Goal: Task Accomplishment & Management: Complete application form

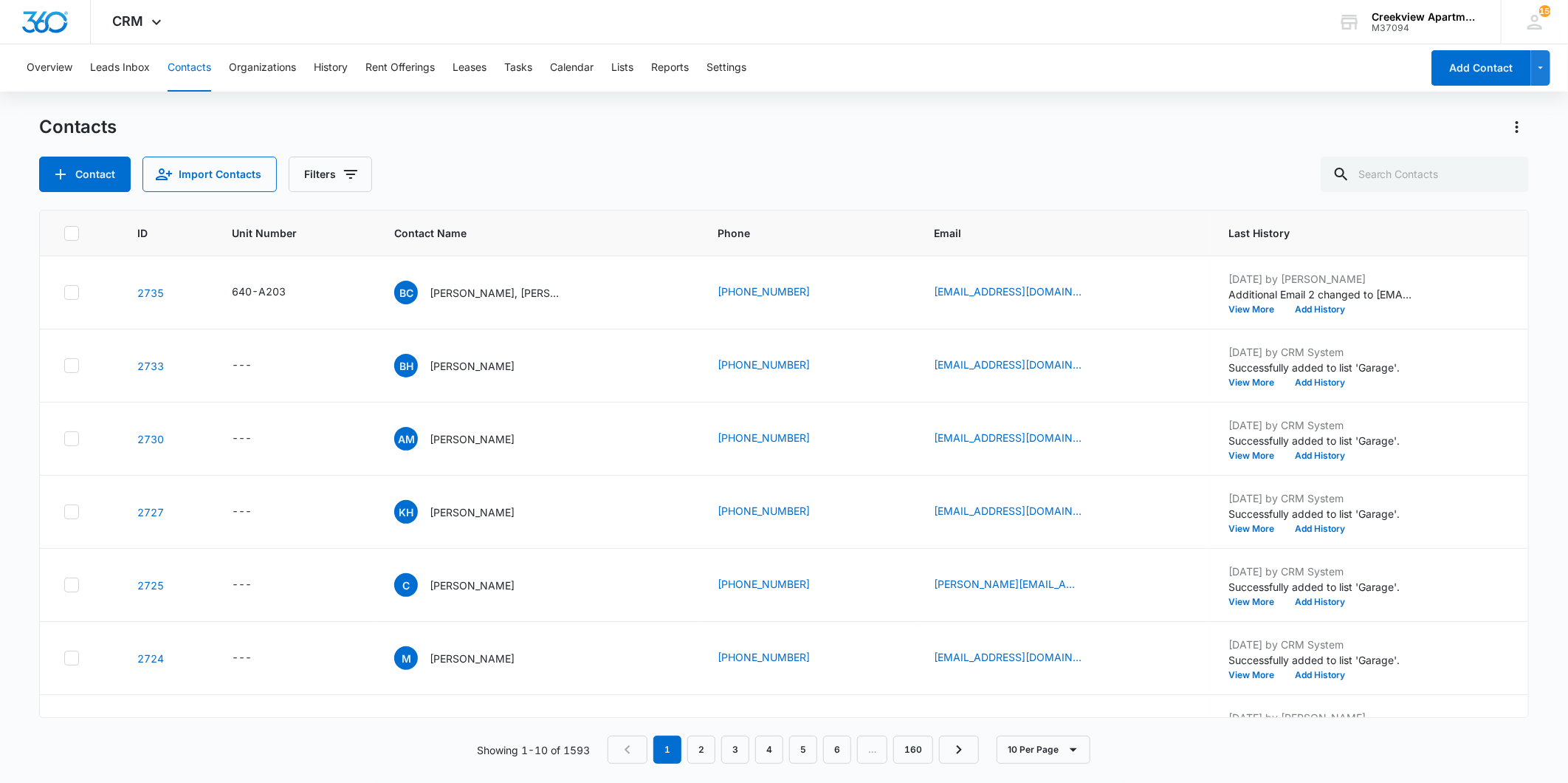
click at [197, 65] on button "Contacts" at bounding box center [189, 68] width 43 height 48
click at [1435, 179] on input "text" at bounding box center [1425, 174] width 208 height 36
type input "n203"
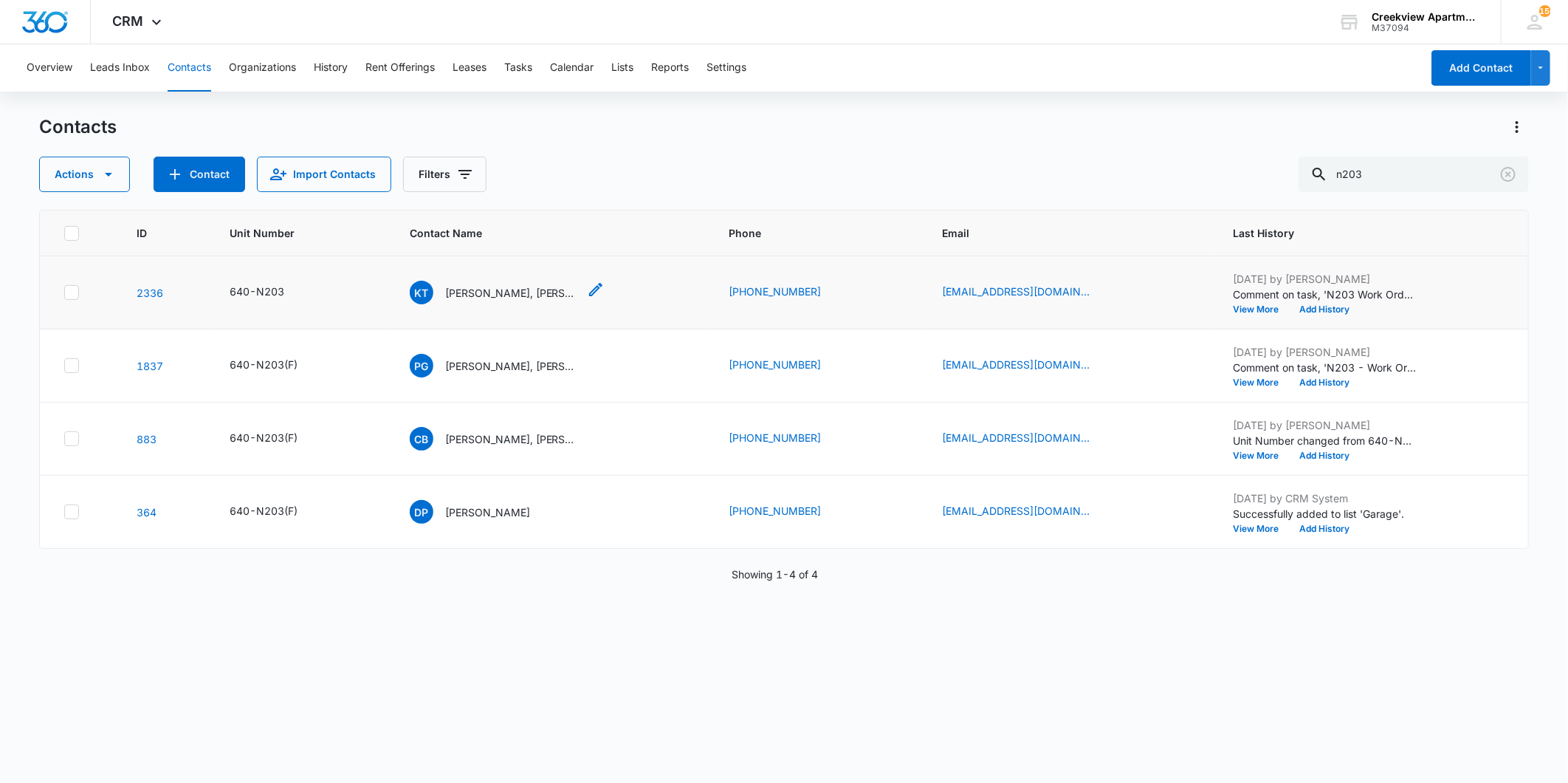
drag, startPoint x: 537, startPoint y: 286, endPoint x: 537, endPoint y: 297, distance: 11.0
click at [536, 288] on p "[PERSON_NAME], [PERSON_NAME]" at bounding box center [511, 293] width 133 height 16
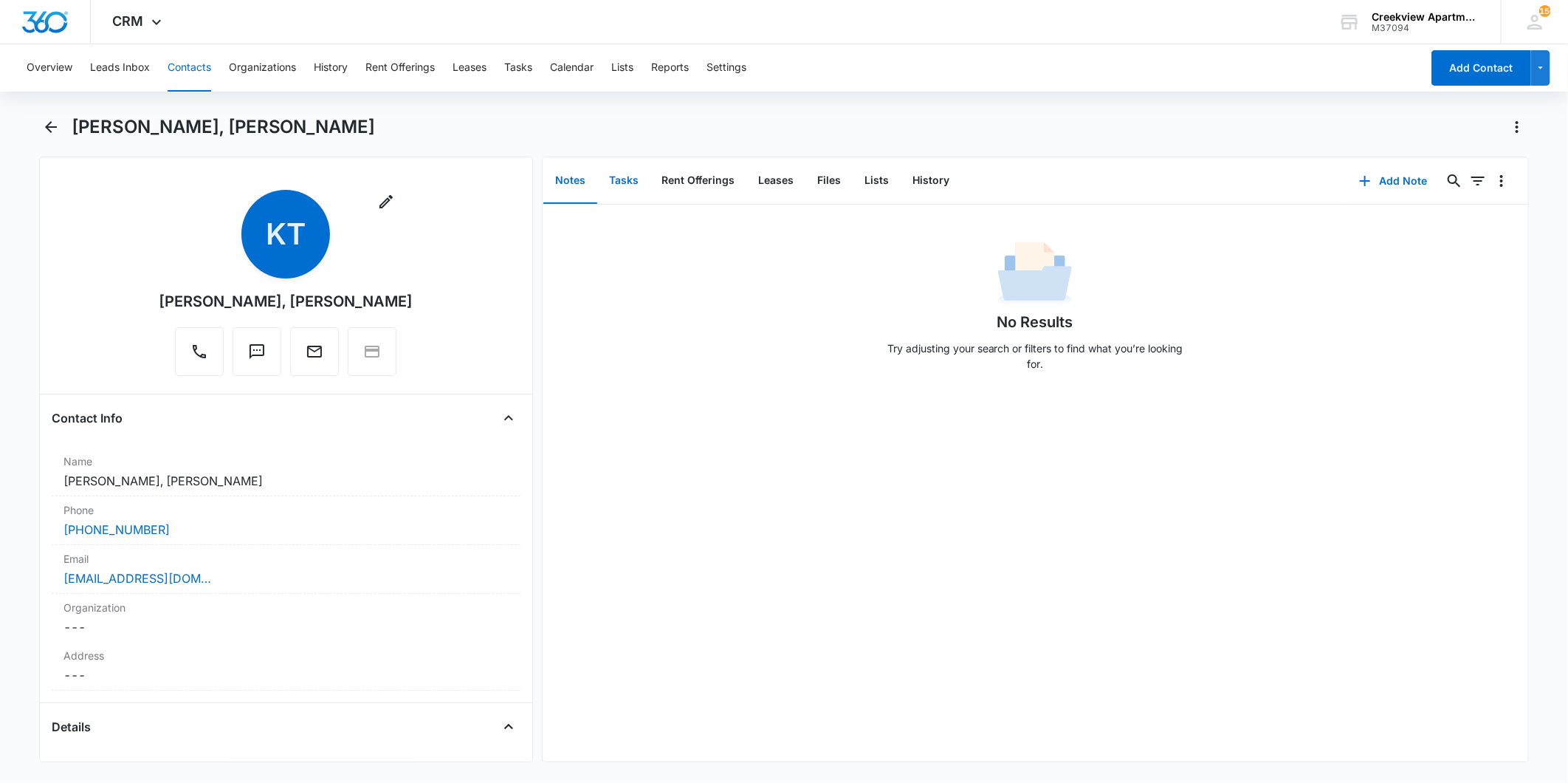
click at [628, 187] on button "Tasks" at bounding box center [623, 180] width 53 height 46
click at [1370, 190] on button "Add Task" at bounding box center [1394, 180] width 97 height 36
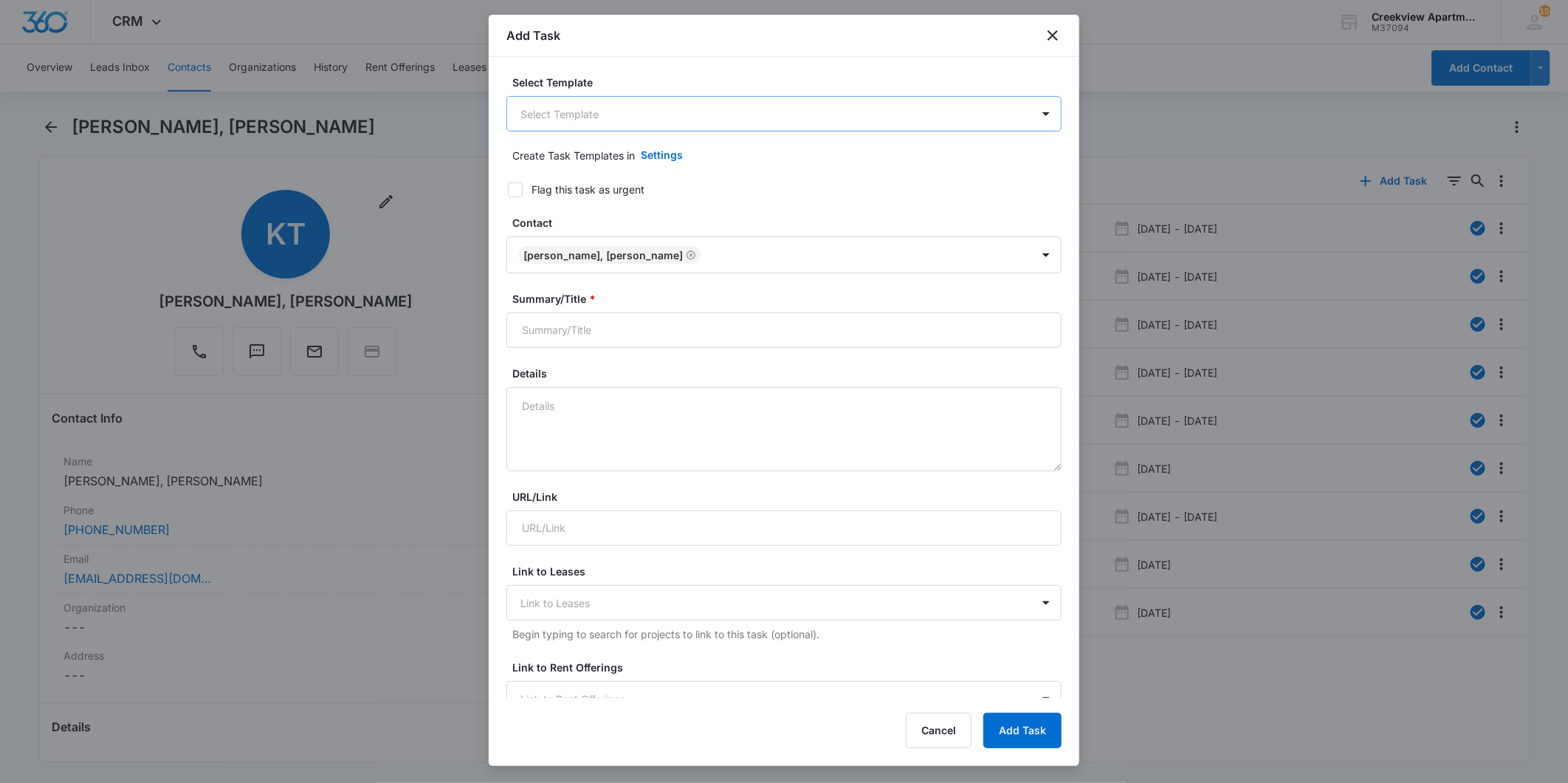
click at [681, 128] on body "CRM Apps Reputation Websites Forms CRM Email Social Content Ads Intelligence Fi…" at bounding box center [784, 391] width 1568 height 783
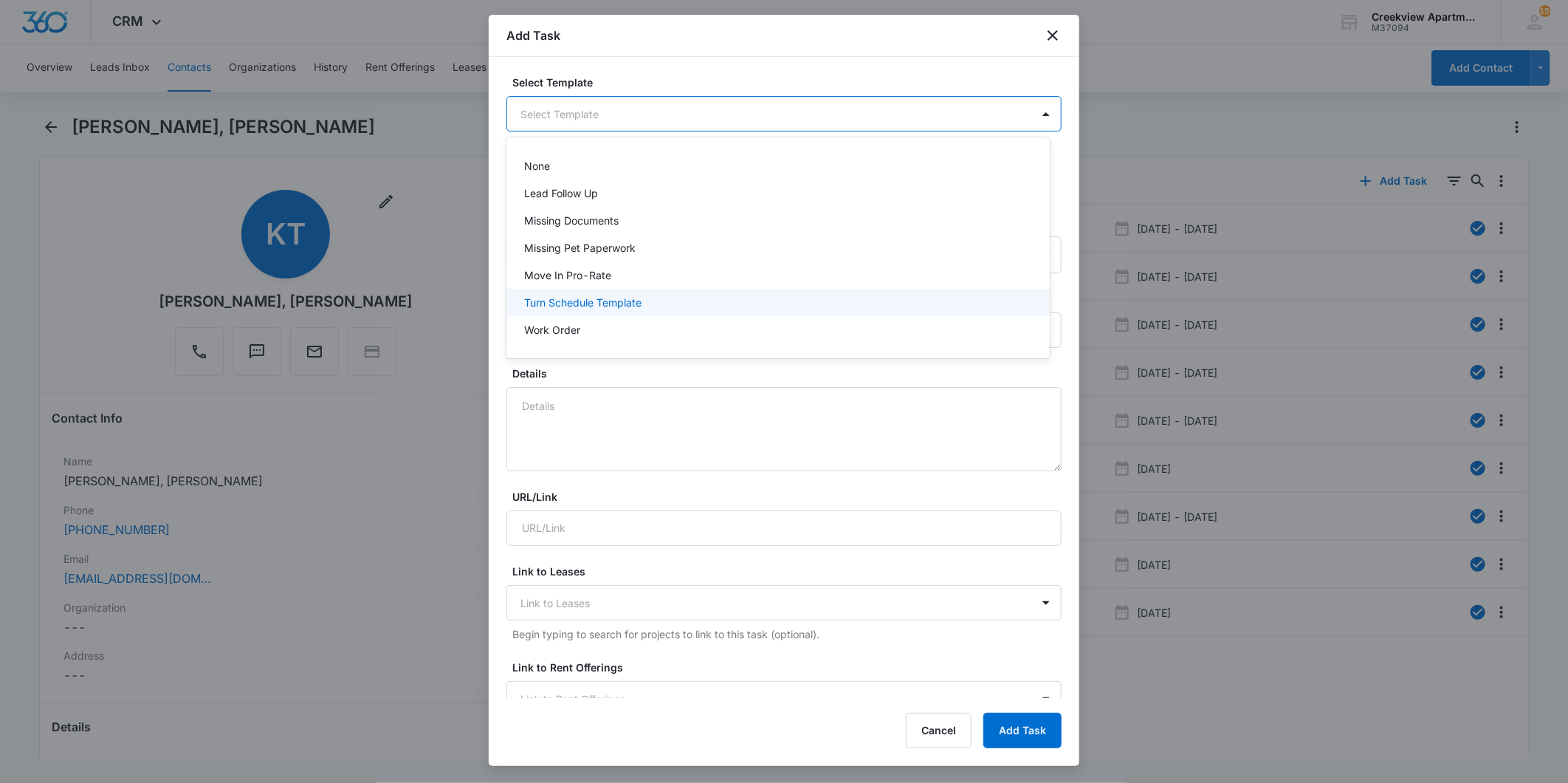
click at [587, 326] on div "Work Order" at bounding box center [777, 330] width 504 height 16
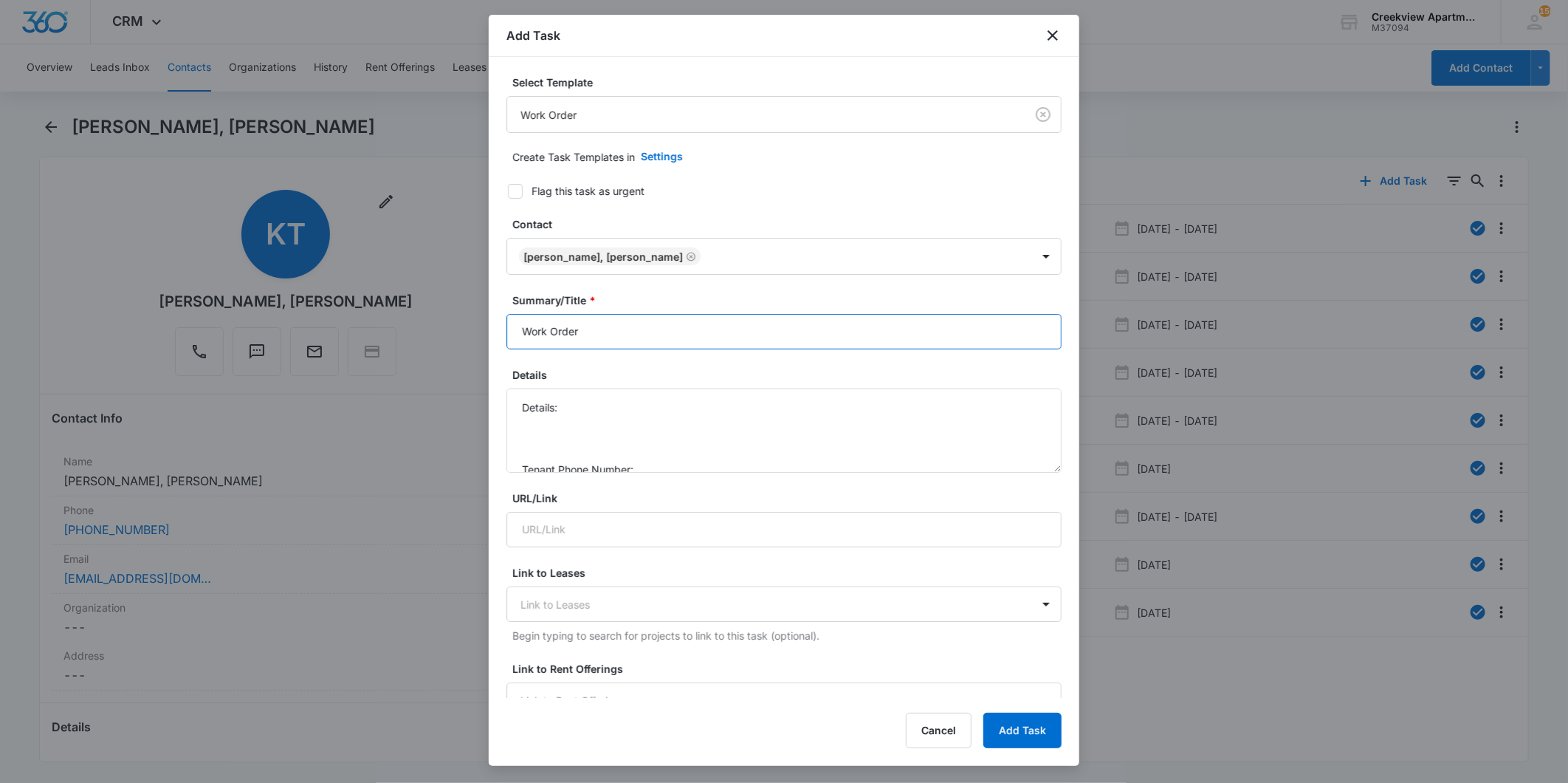
click at [521, 338] on input "Work Order" at bounding box center [784, 331] width 556 height 36
type input "N203 Work Order"
click at [640, 403] on textarea "Details: Tenant Phone Number: Call Before:" at bounding box center [784, 430] width 556 height 84
click at [608, 408] on textarea "Details: Tenant Phone Number: Call Before:" at bounding box center [784, 430] width 556 height 84
click at [600, 409] on textarea "Details: Tenant Phone Number: Call Before:" at bounding box center [784, 430] width 556 height 84
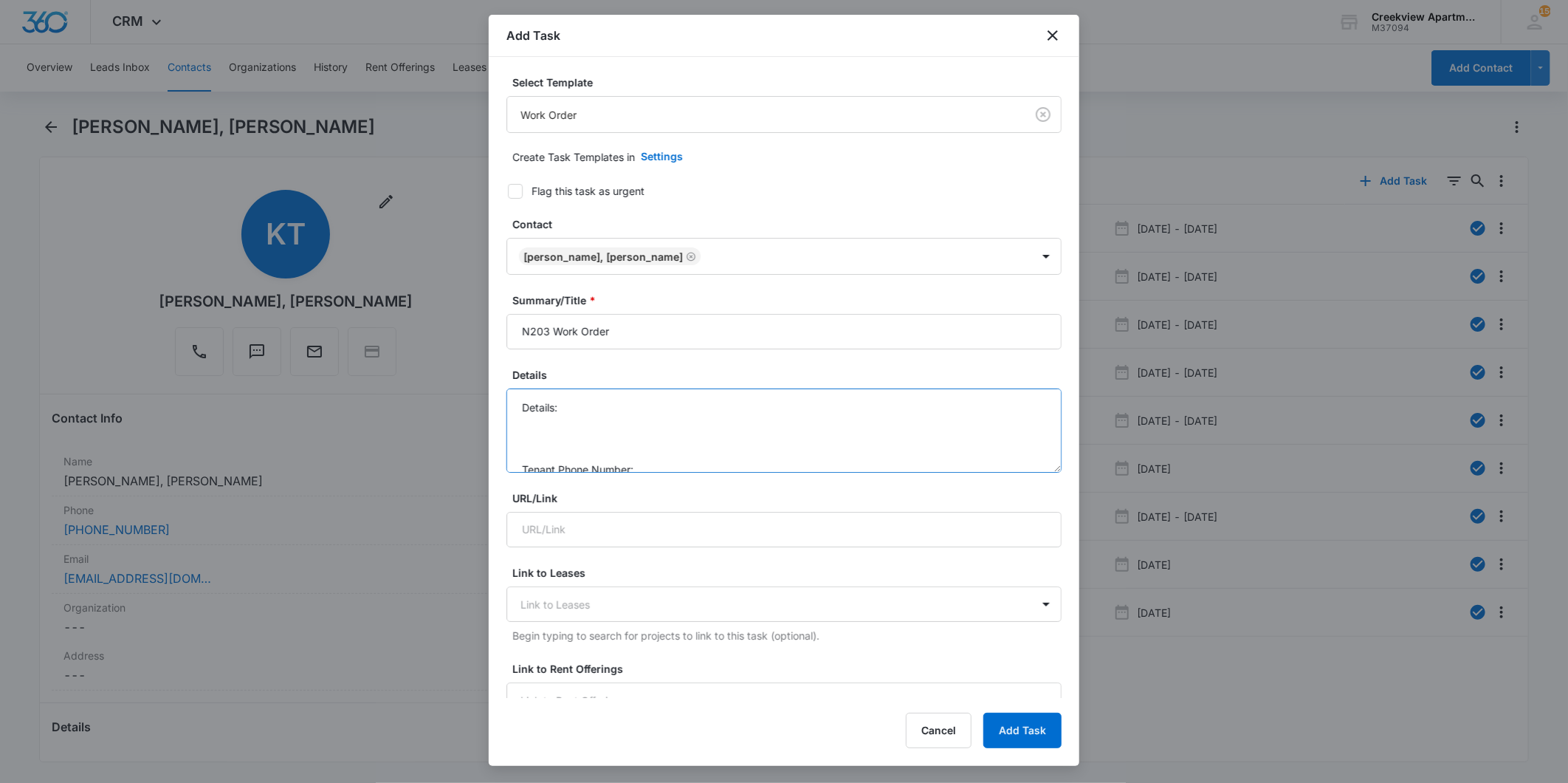
scroll to position [46, 0]
click at [680, 424] on textarea "Details: Tenant Phone Number: Call Before:" at bounding box center [784, 430] width 556 height 84
click at [673, 446] on textarea "Details: Tenant Phone Number: [PHONE_NUMBER] Call Before:" at bounding box center [784, 430] width 556 height 84
click at [689, 453] on textarea "Details: Tenant Phone Number: [PHONE_NUMBER] Call Before:" at bounding box center [784, 430] width 556 height 84
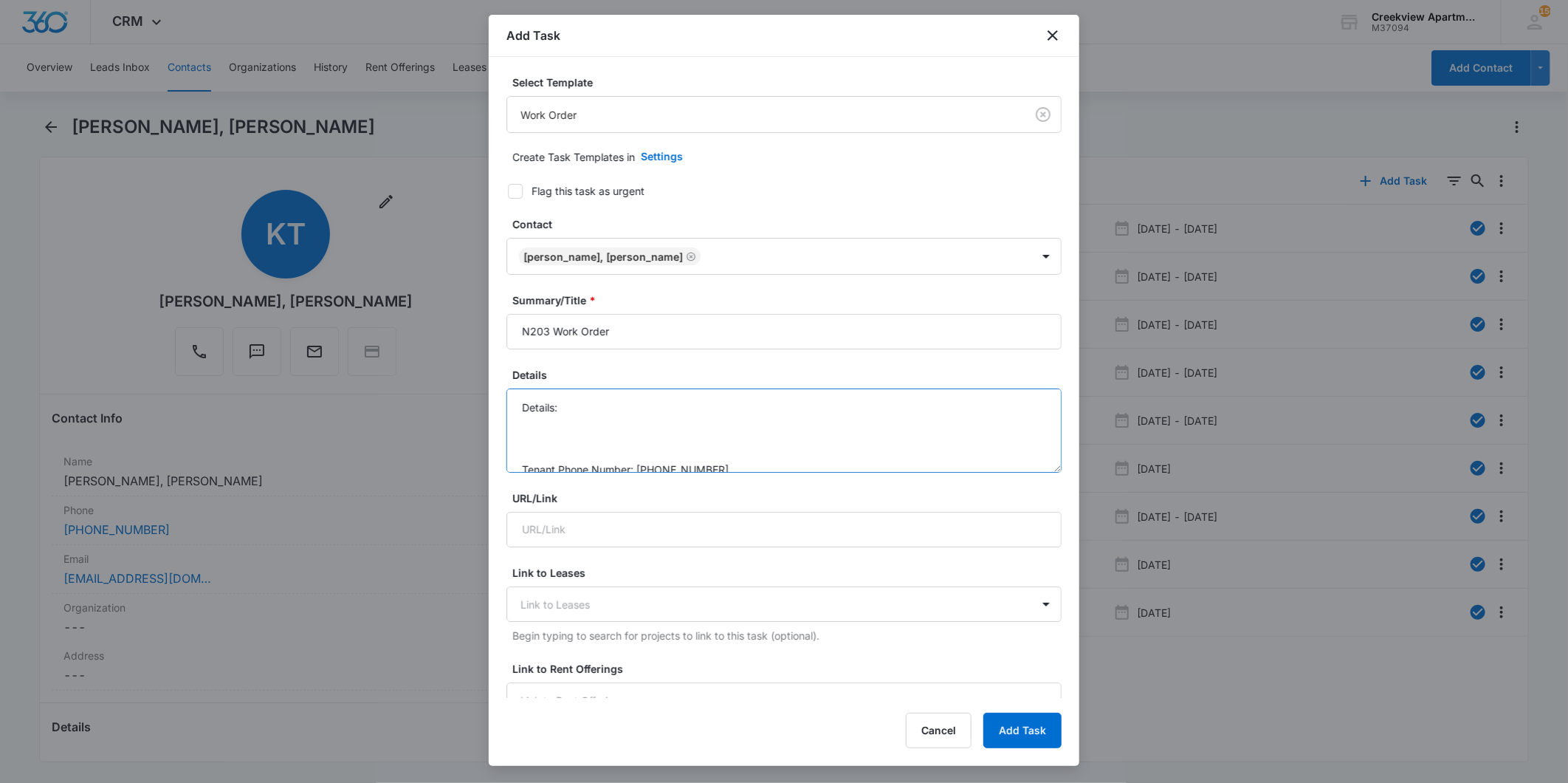
click at [645, 408] on textarea "Details: Tenant Phone Number: [PHONE_NUMBER] Call Before: Text please" at bounding box center [784, 430] width 556 height 84
click at [610, 411] on textarea "Details: Tenant Phone Number: [PHONE_NUMBER] Call Before: Text please" at bounding box center [784, 430] width 556 height 84
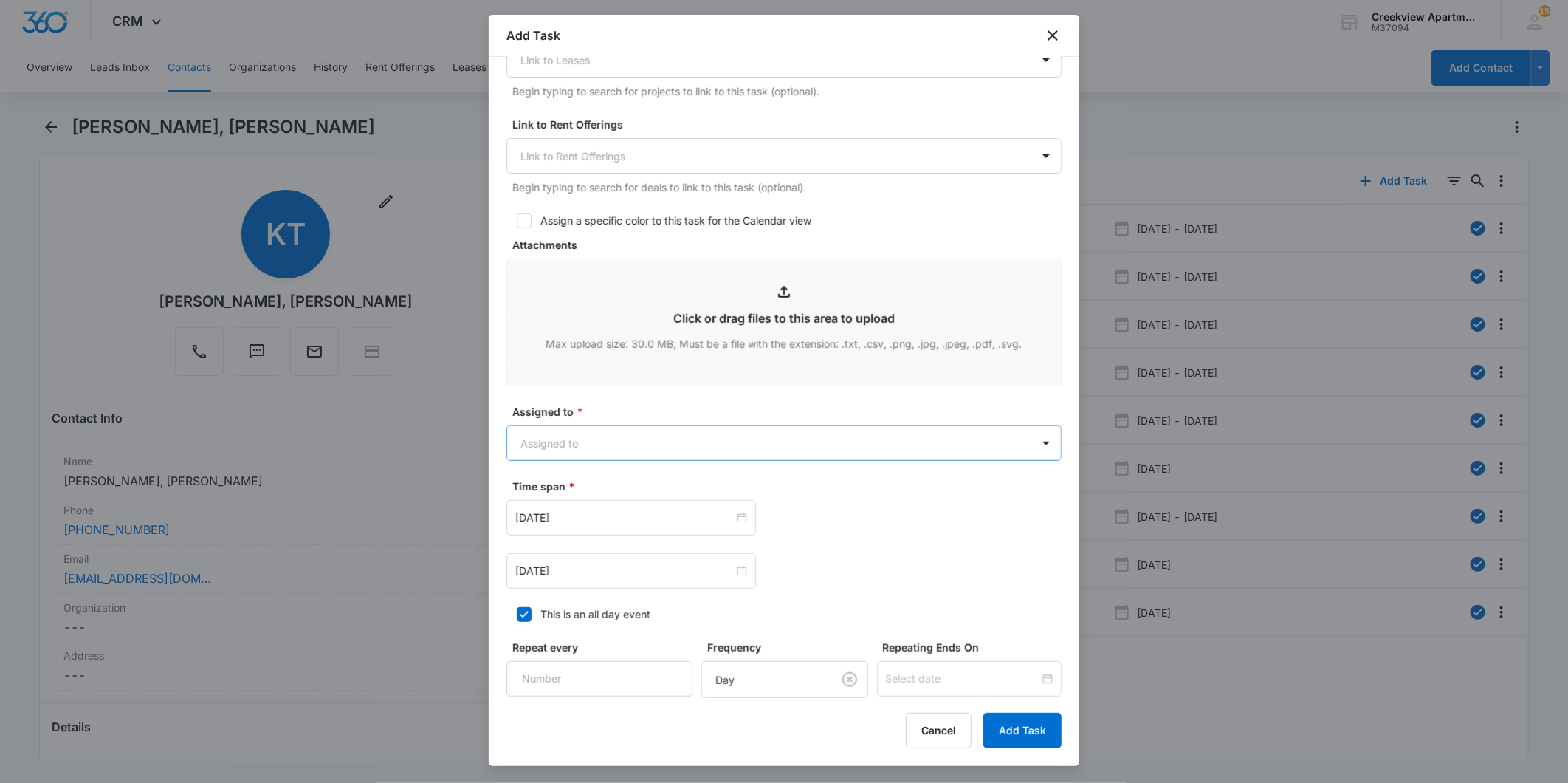
scroll to position [574, 0]
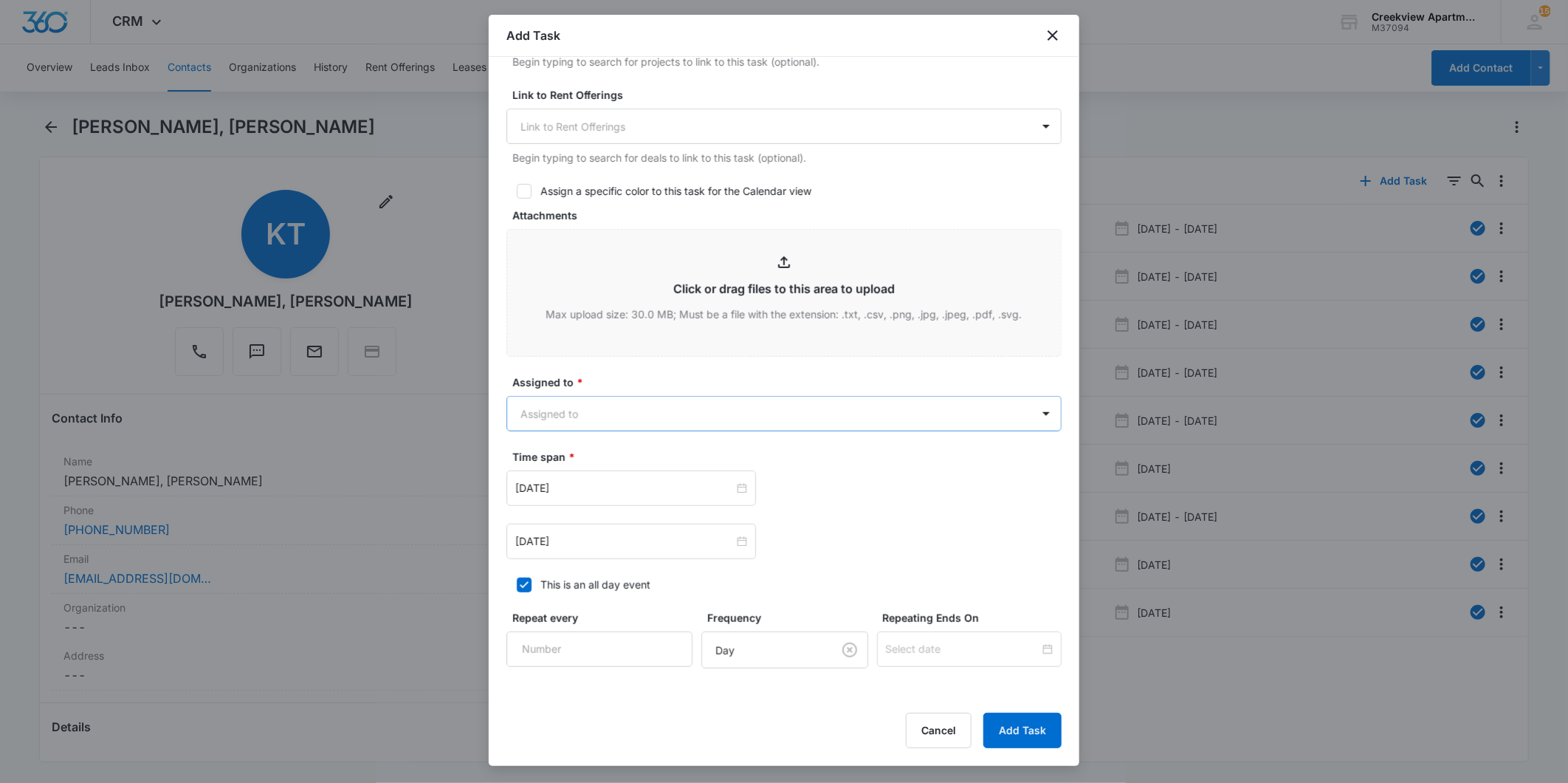
type textarea "Details: master bathroom toilet seat loose Tenant Phone Number: [PHONE_NUMBER] …"
click at [770, 414] on body "CRM Apps Reputation Websites Forms CRM Email Social Content Ads Intelligence Fi…" at bounding box center [784, 391] width 1568 height 783
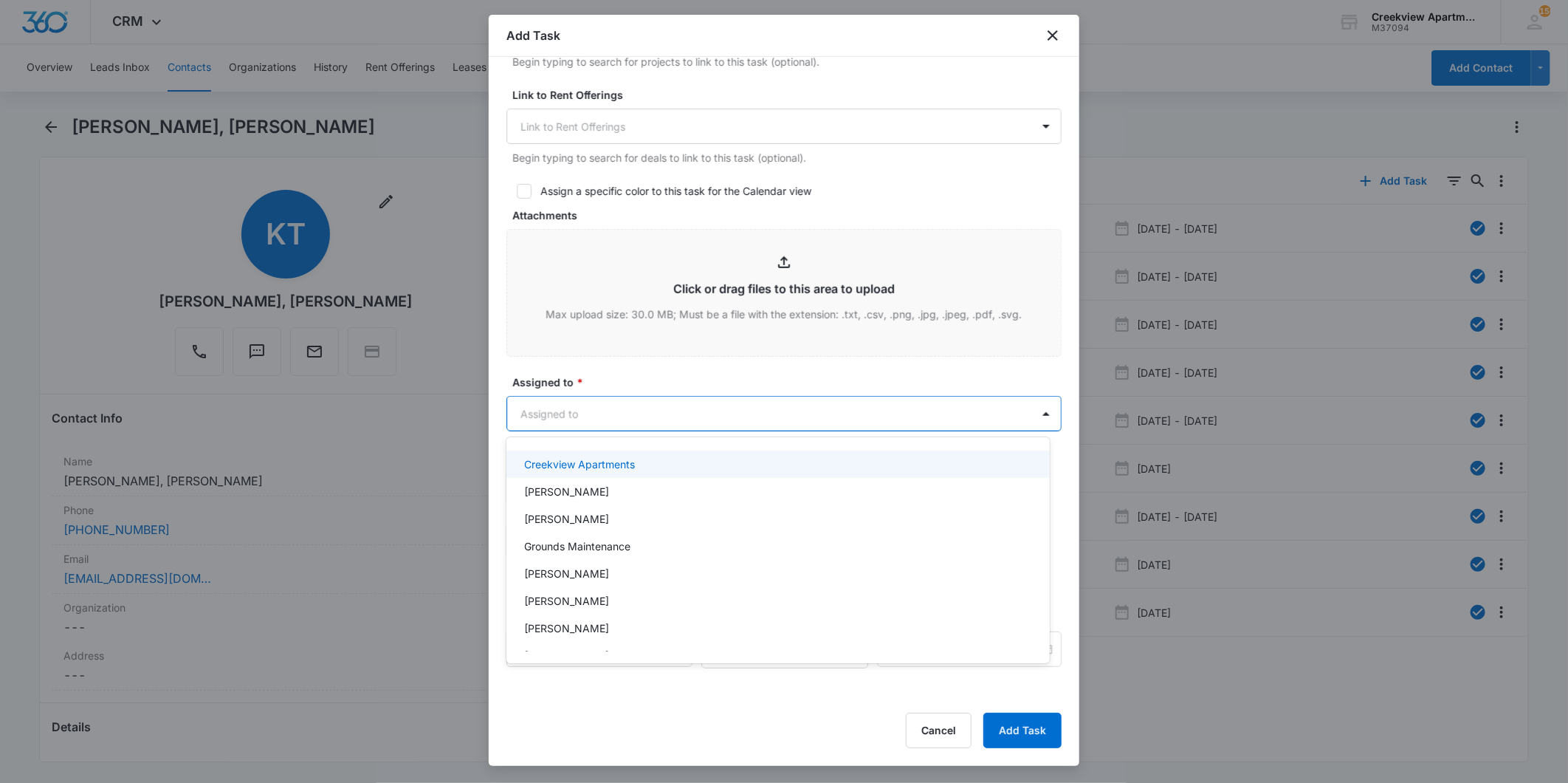
scroll to position [82, 0]
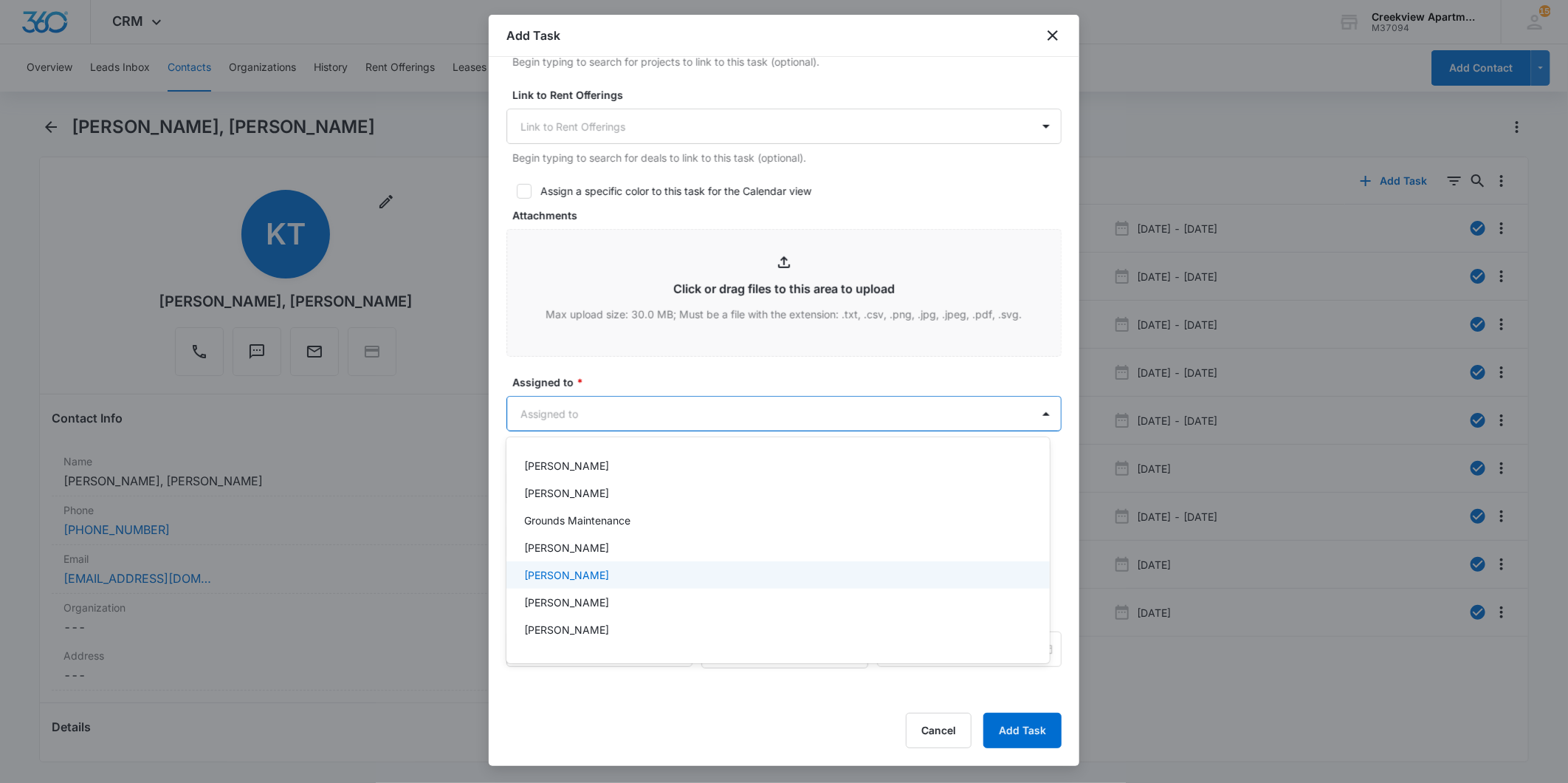
click at [581, 579] on p "[PERSON_NAME]" at bounding box center [567, 575] width 85 height 16
click at [670, 370] on div at bounding box center [784, 391] width 1568 height 783
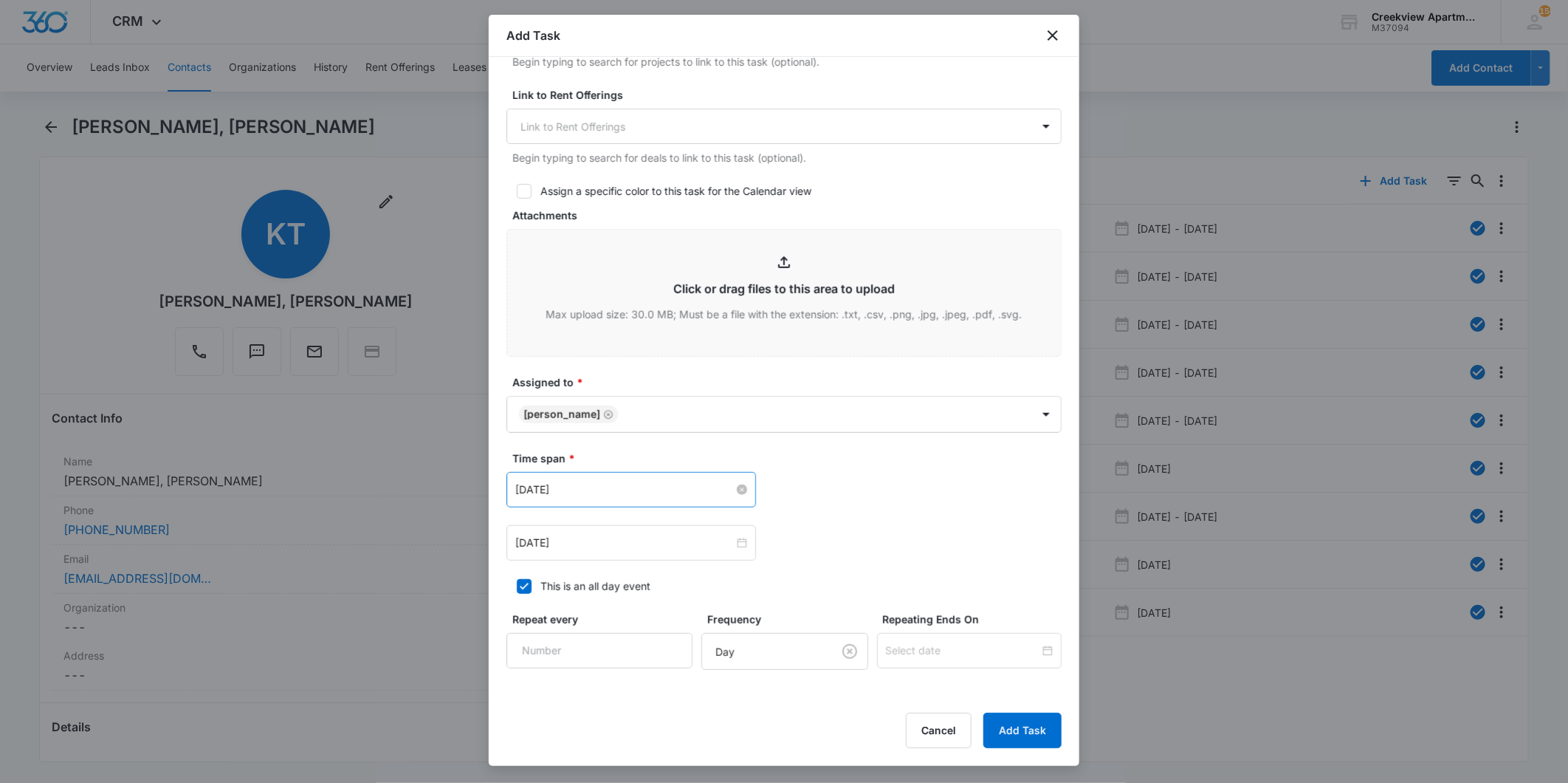
drag, startPoint x: 735, startPoint y: 488, endPoint x: 706, endPoint y: 491, distance: 29.2
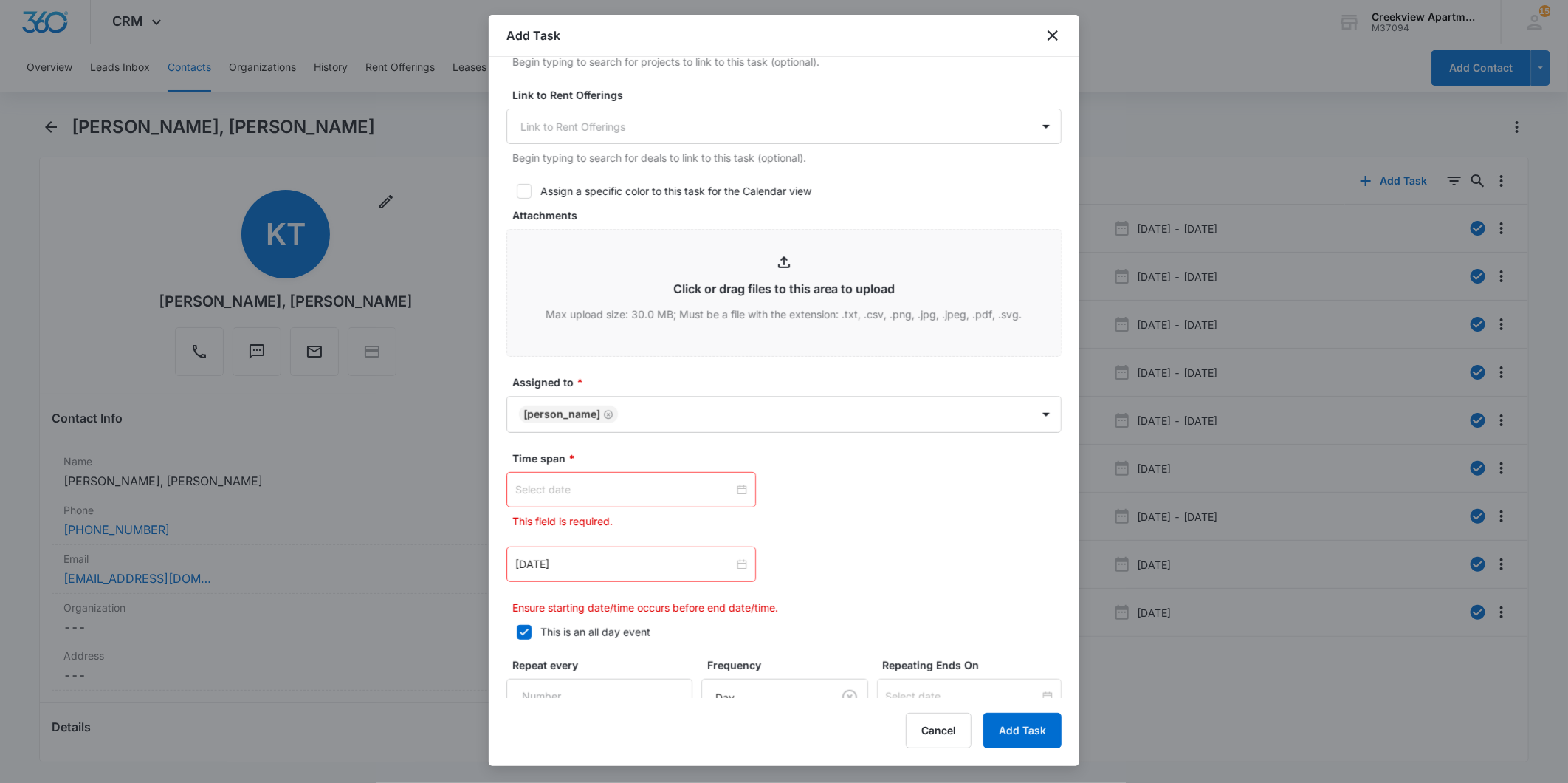
click at [704, 491] on input at bounding box center [625, 489] width 218 height 16
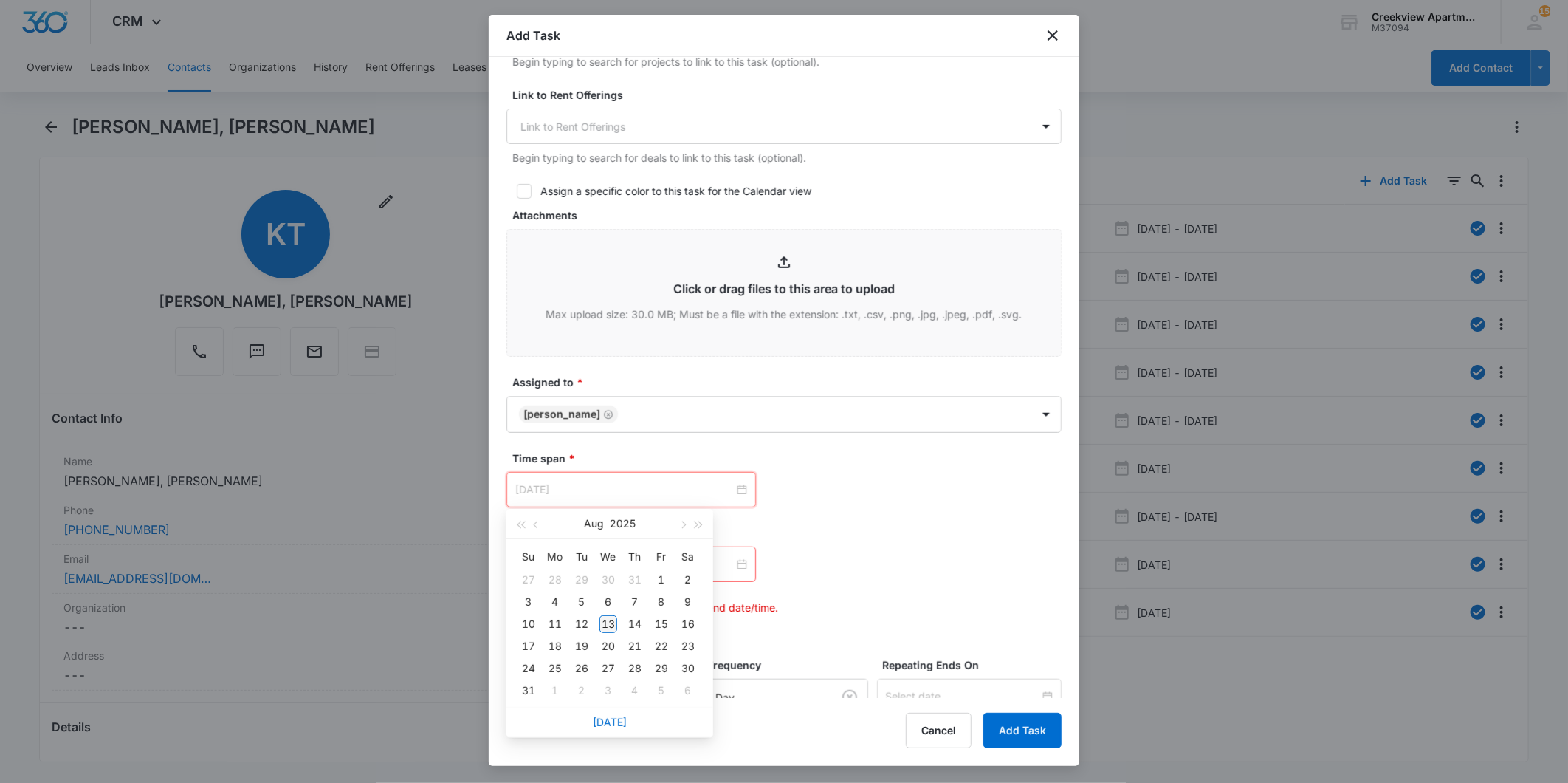
type input "[DATE]"
click at [608, 628] on div "13" at bounding box center [608, 624] width 17 height 17
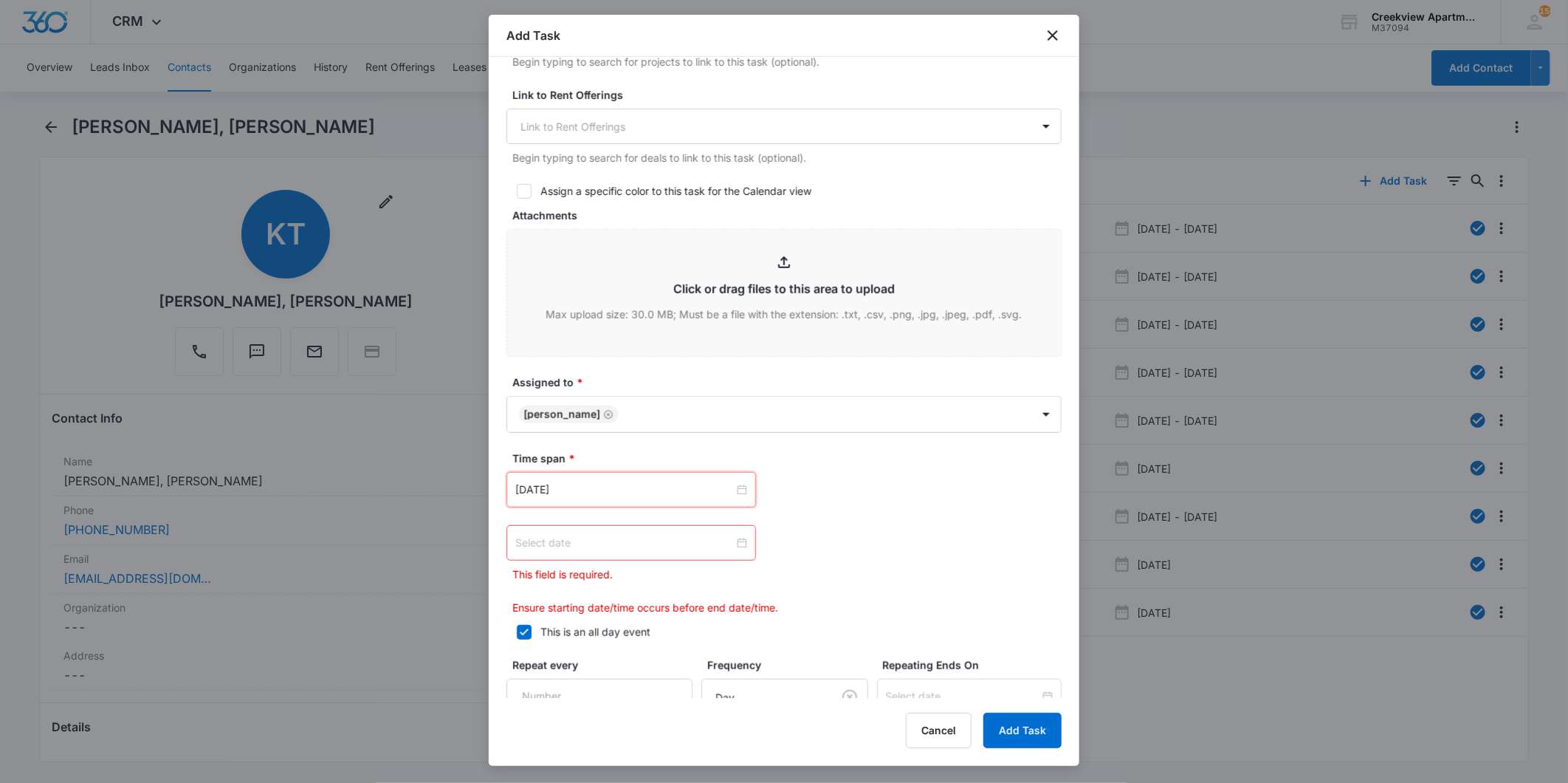
click at [699, 543] on input at bounding box center [625, 543] width 218 height 16
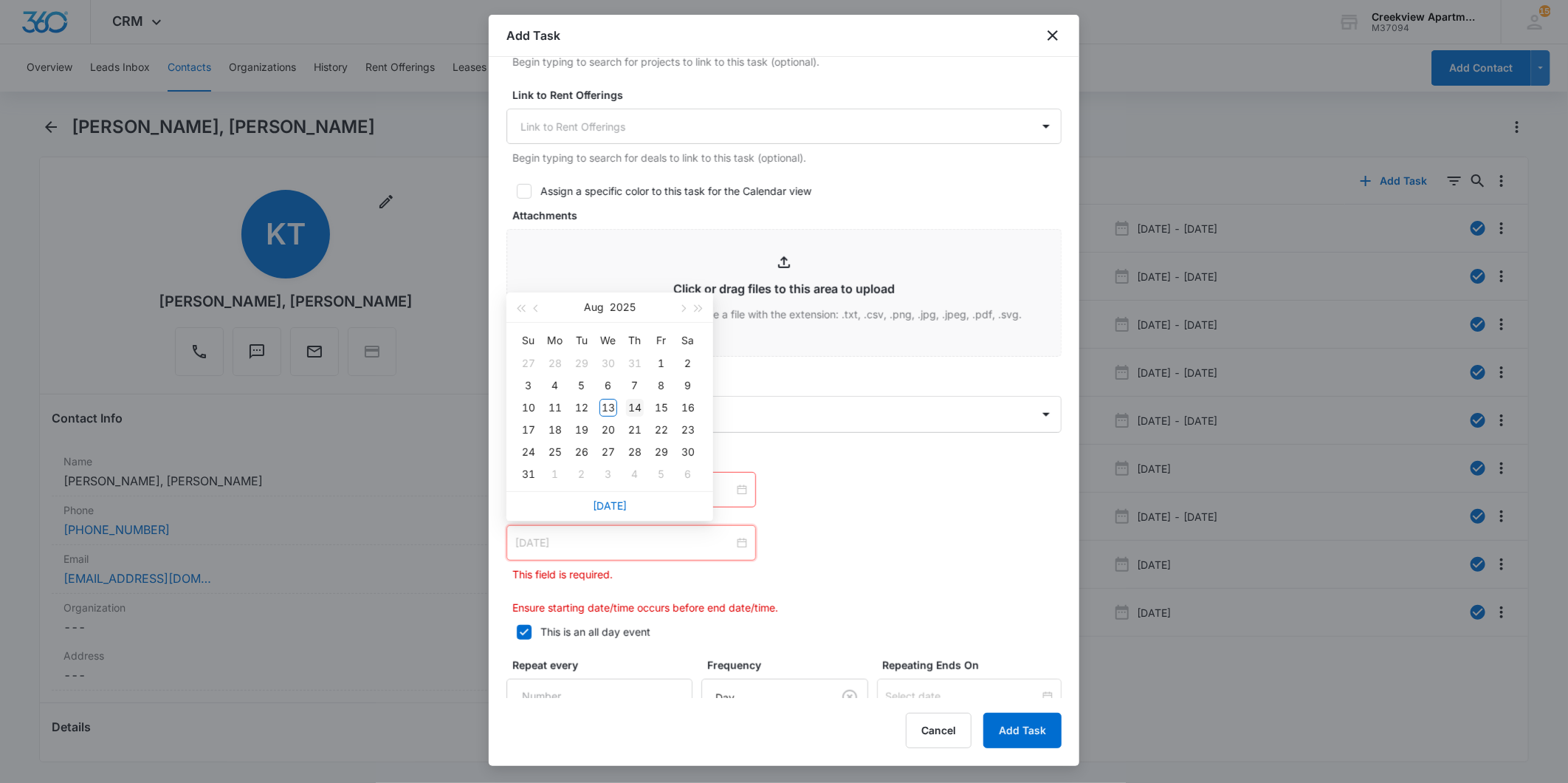
type input "[DATE]"
click at [637, 409] on div "14" at bounding box center [634, 408] width 17 height 17
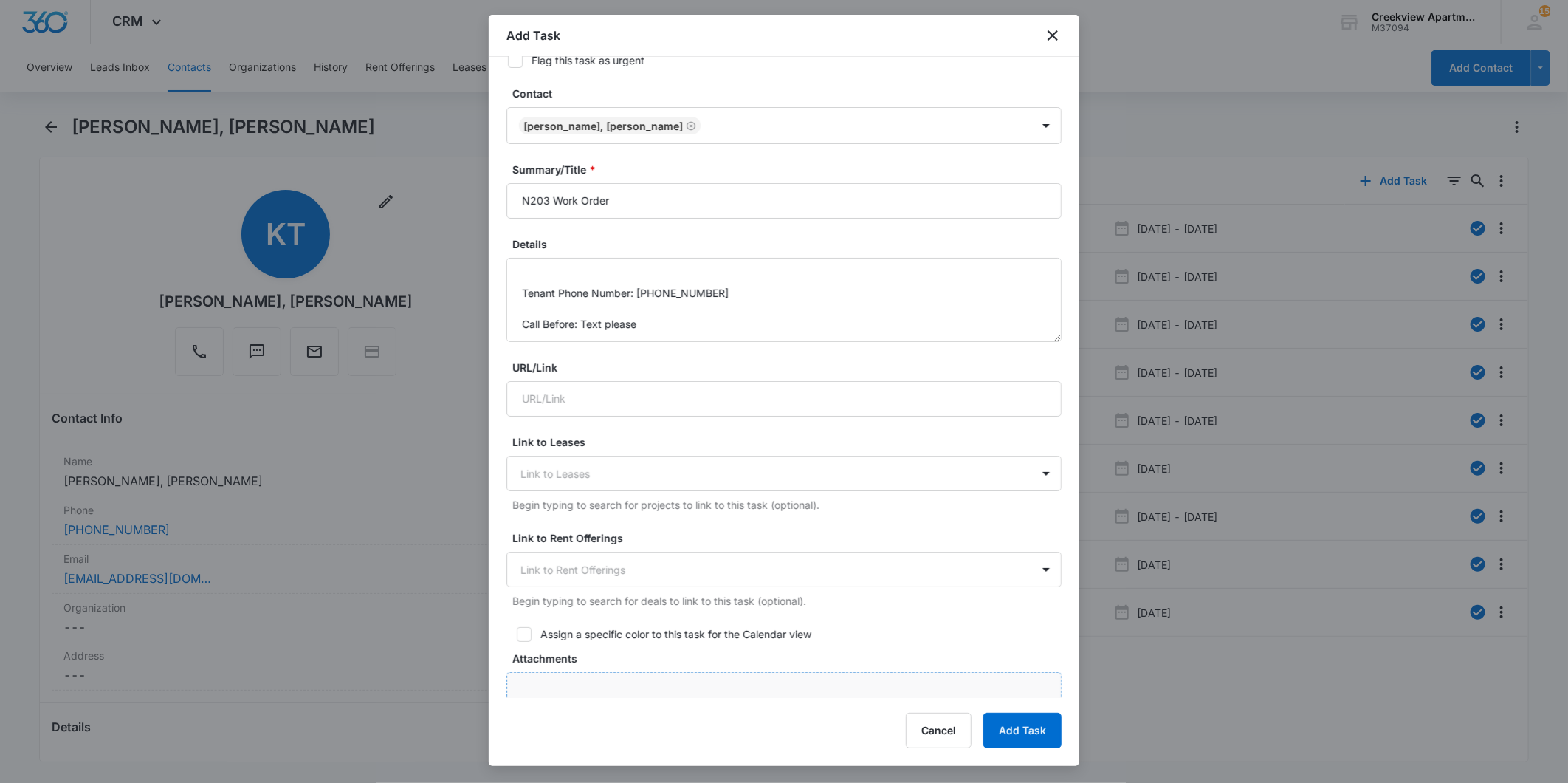
scroll to position [0, 0]
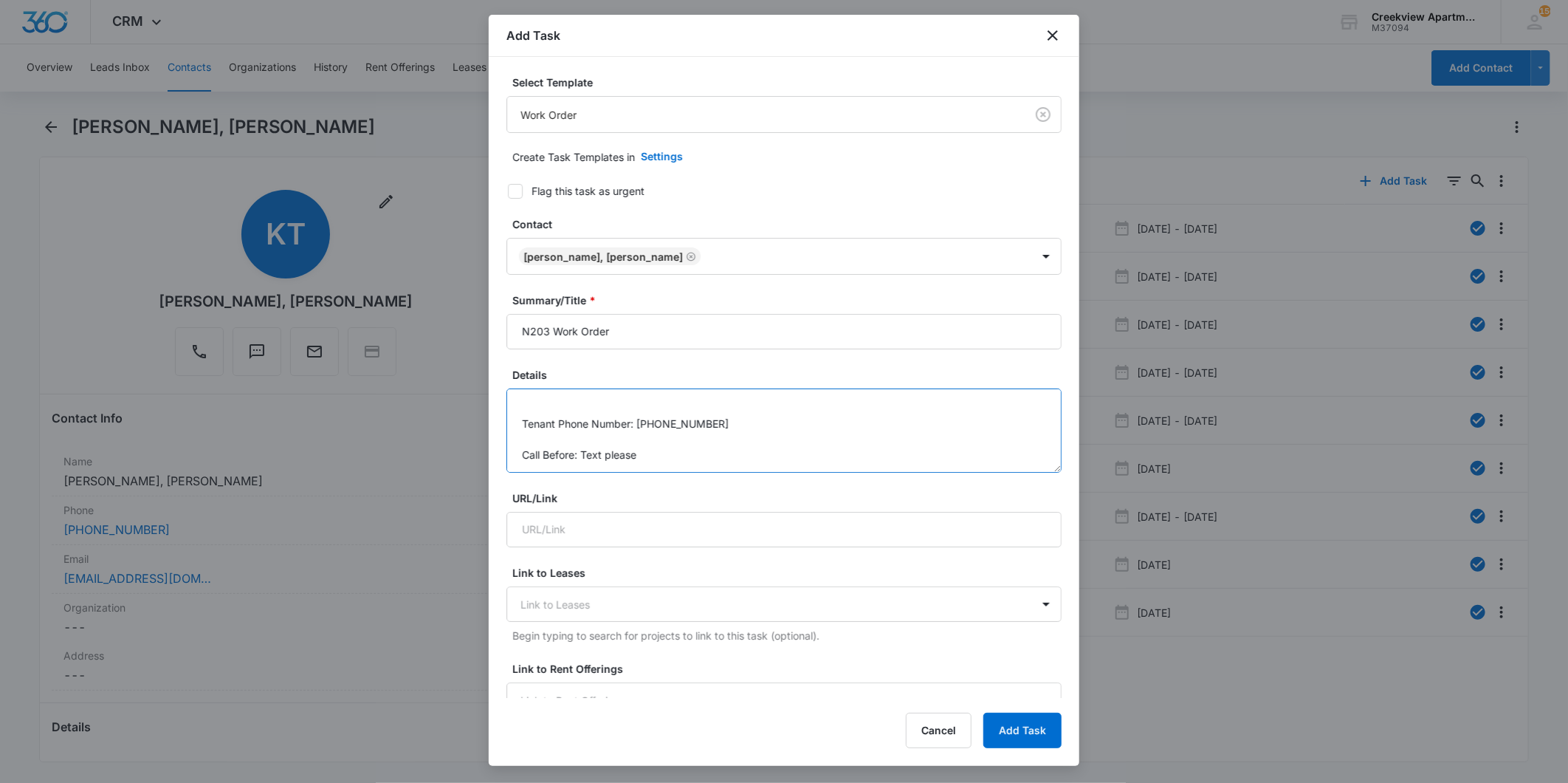
click at [758, 416] on textarea "Details: master bathroom toilet seat loose Tenant Phone Number: [PHONE_NUMBER] …" at bounding box center [784, 430] width 556 height 84
click at [733, 401] on textarea "Details: master bathroom toilet seat loose Tenant Phone Number: [PHONE_NUMBER] …" at bounding box center [784, 430] width 556 height 84
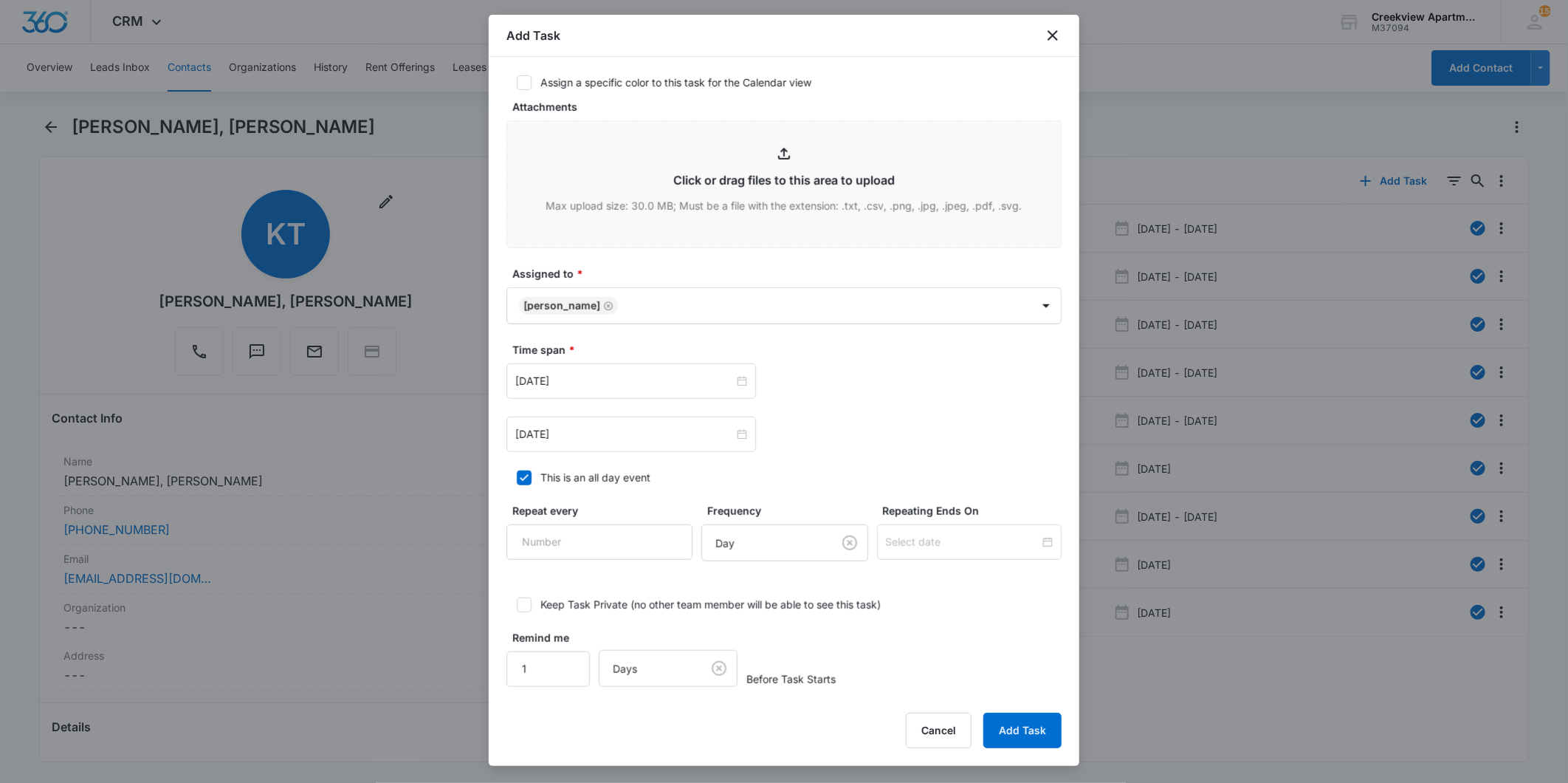
scroll to position [689, 0]
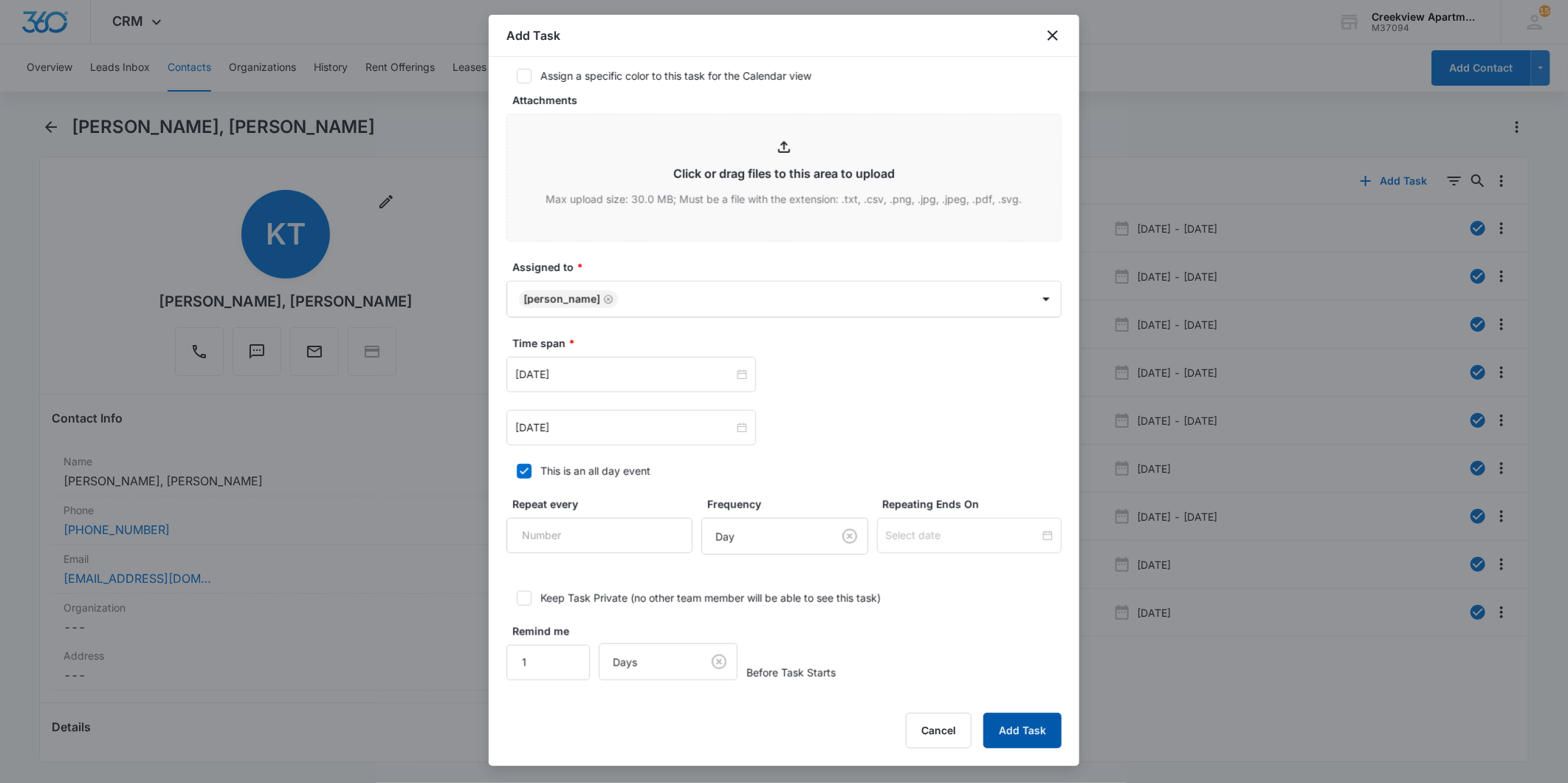
click at [1015, 728] on button "Add Task" at bounding box center [1023, 730] width 78 height 36
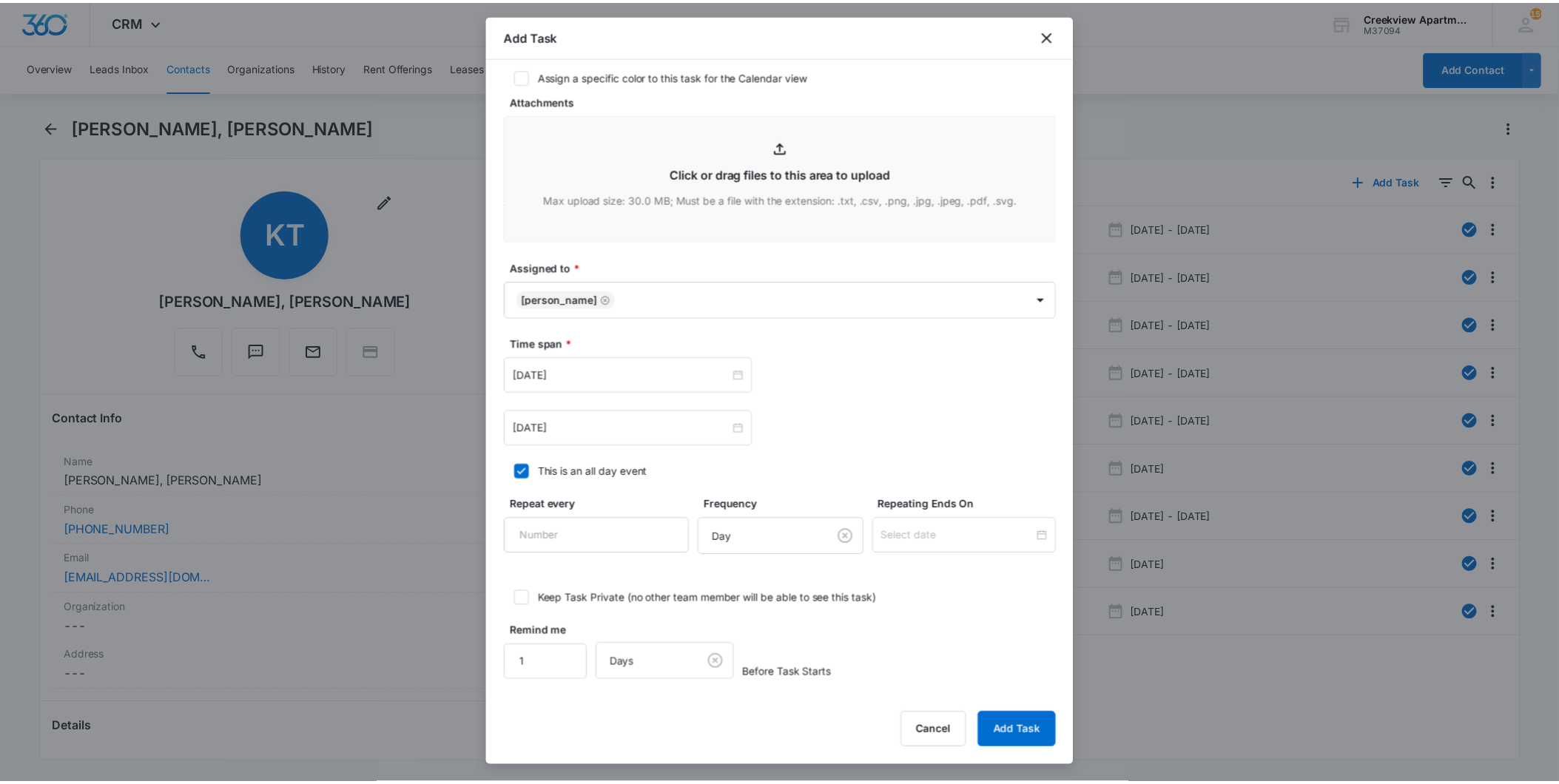
scroll to position [0, 0]
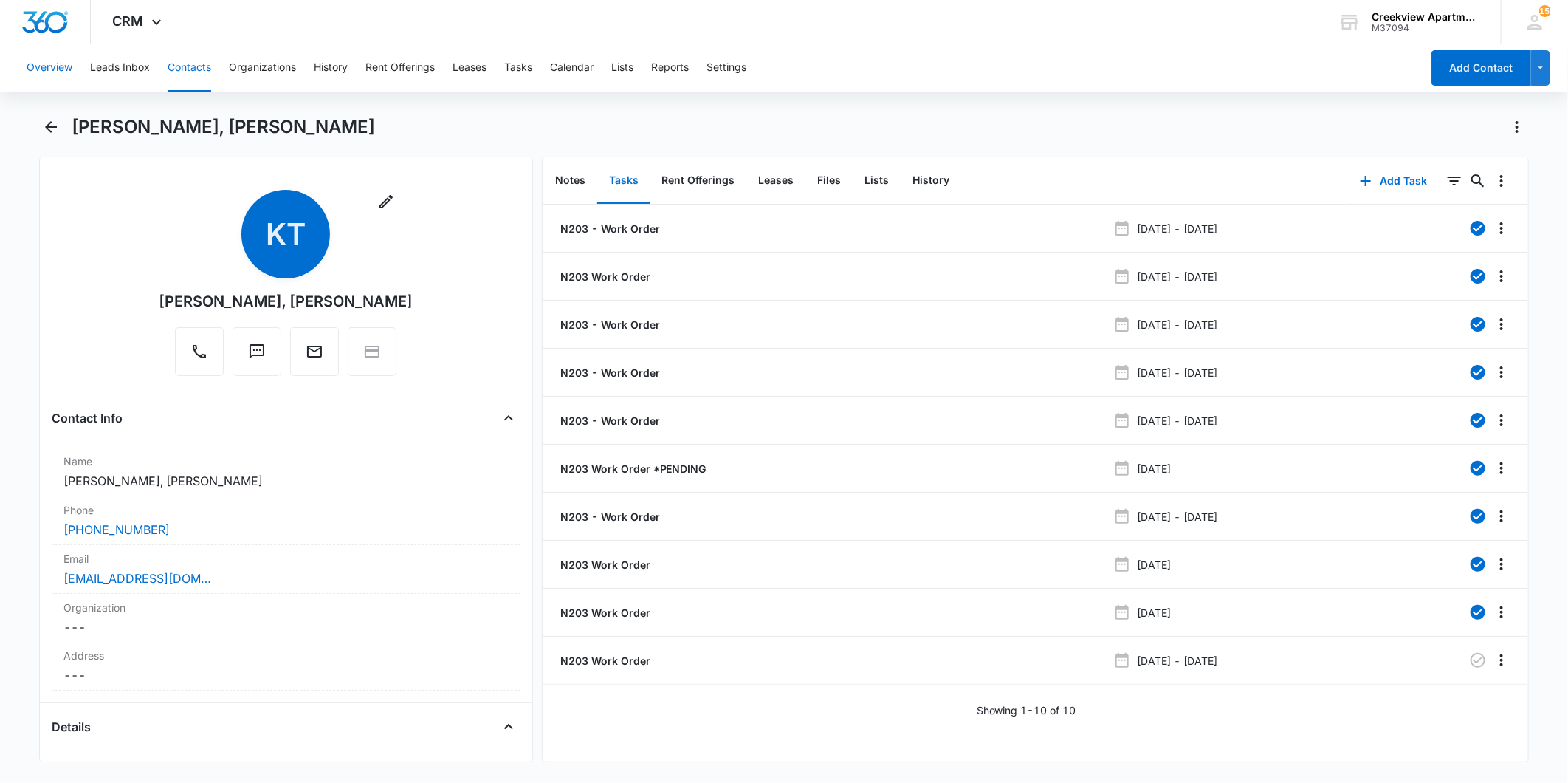
click at [49, 69] on button "Overview" at bounding box center [49, 68] width 46 height 48
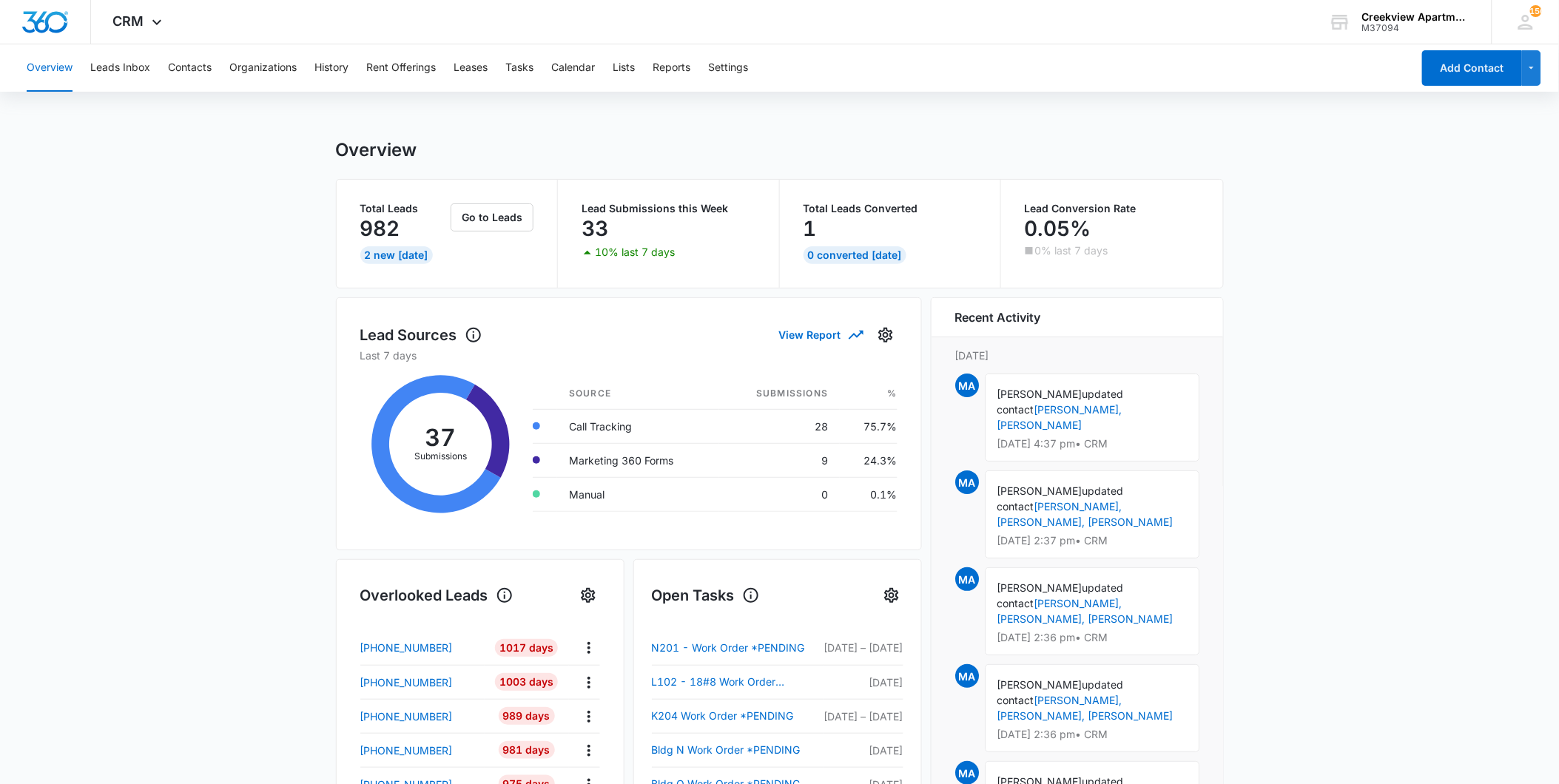
click at [213, 326] on main "Overview Total Leads 982 2 New [DATE] Go to Leads Lead Submissions this Week 33…" at bounding box center [779, 708] width 1559 height 1138
click at [941, 96] on div "Overview Leads Inbox Contacts Organizations History Rent Offerings Leases Tasks…" at bounding box center [779, 661] width 1559 height 1233
click at [179, 516] on main "Overview Total Leads 982 2 New [DATE] Go to Leads Lead Submissions this Week 33…" at bounding box center [779, 708] width 1559 height 1138
drag, startPoint x: 79, startPoint y: 610, endPoint x: 86, endPoint y: 626, distance: 17.5
click at [84, 623] on main "Overview Total Leads 982 2 New [DATE] Go to Leads Lead Submissions this Week 33…" at bounding box center [779, 708] width 1559 height 1138
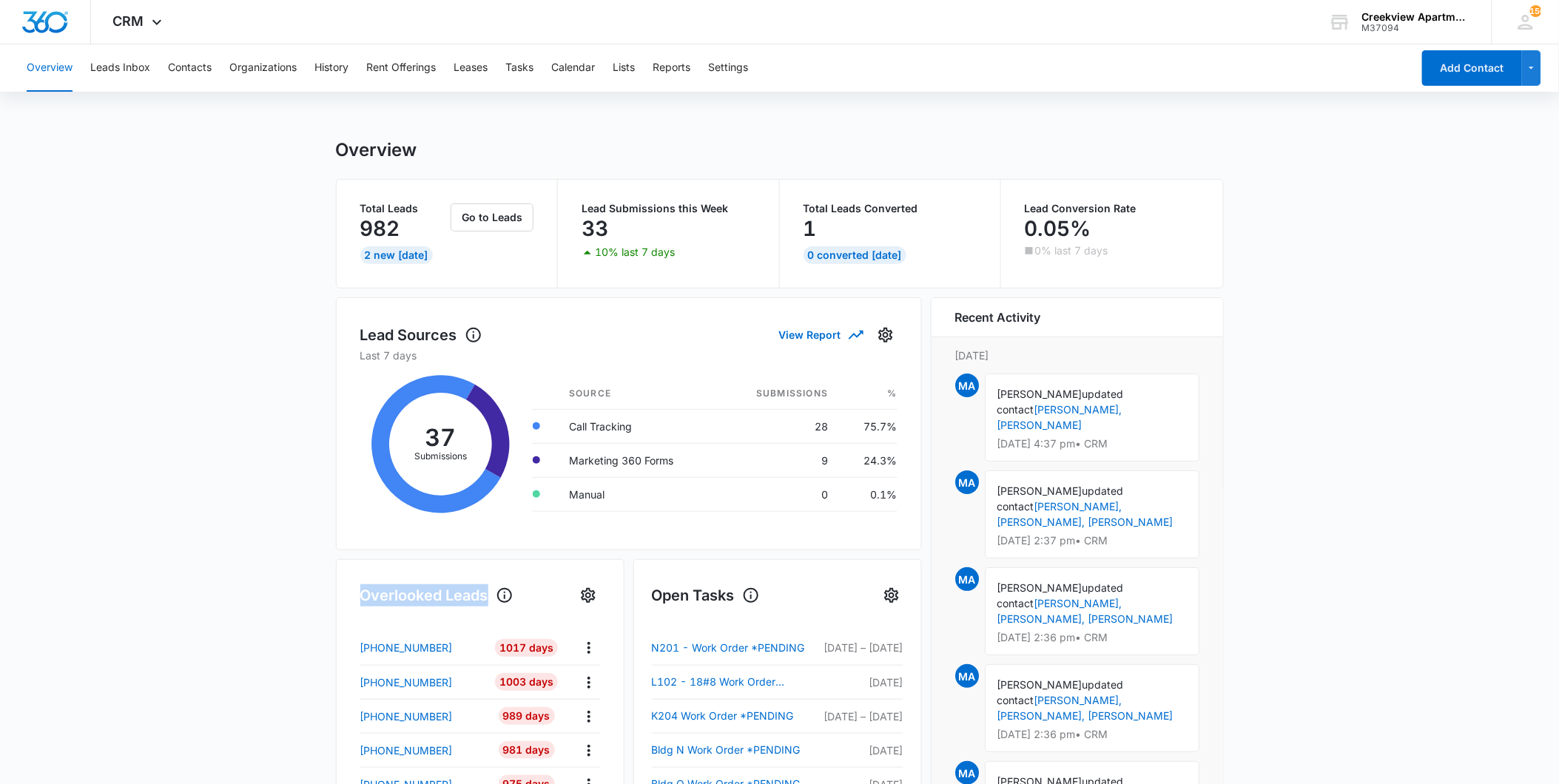
drag, startPoint x: 86, startPoint y: 626, endPoint x: 297, endPoint y: 674, distance: 216.4
click at [297, 675] on main "Overview Total Leads 982 2 New [DATE] Go to Leads Lead Submissions this Week 33…" at bounding box center [779, 708] width 1559 height 1138
click at [187, 65] on button "Contacts" at bounding box center [189, 68] width 43 height 48
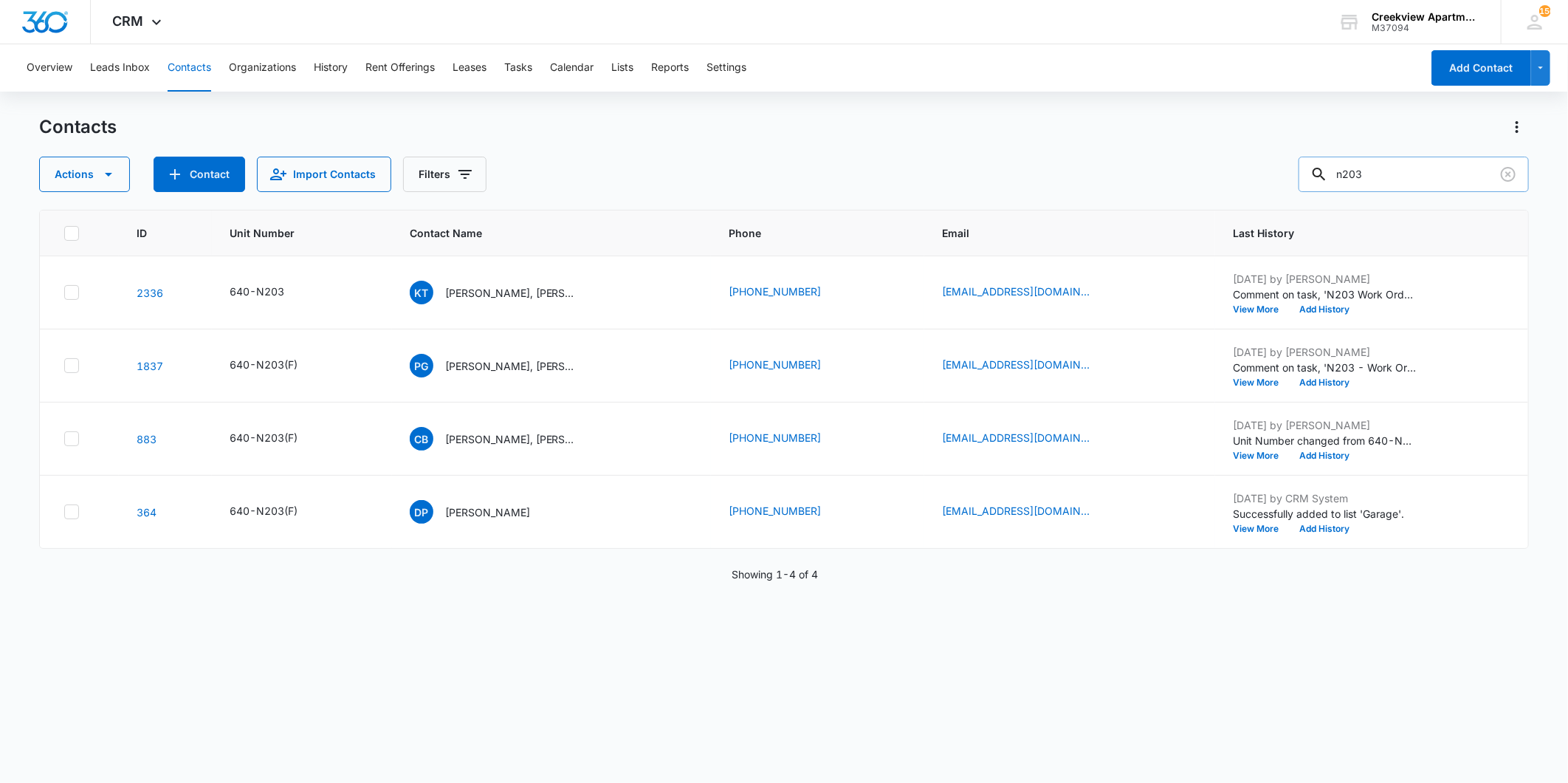
click at [1389, 180] on input "n203" at bounding box center [1414, 174] width 231 height 36
click at [1389, 180] on input "n203" at bounding box center [1414, 174] width 231 height 36
type input "a203"
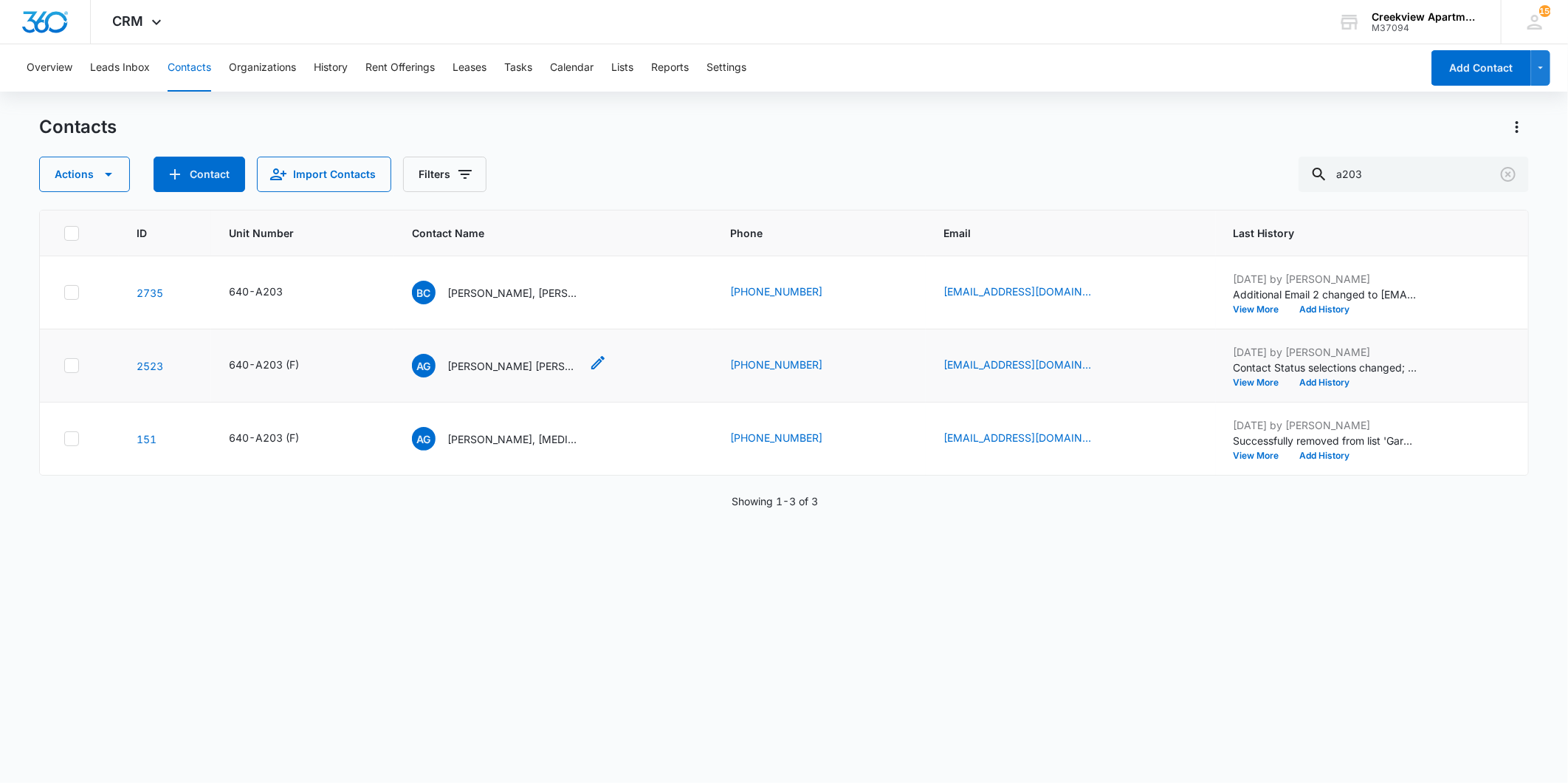
click at [521, 363] on p "[PERSON_NAME] [PERSON_NAME]" at bounding box center [513, 366] width 133 height 16
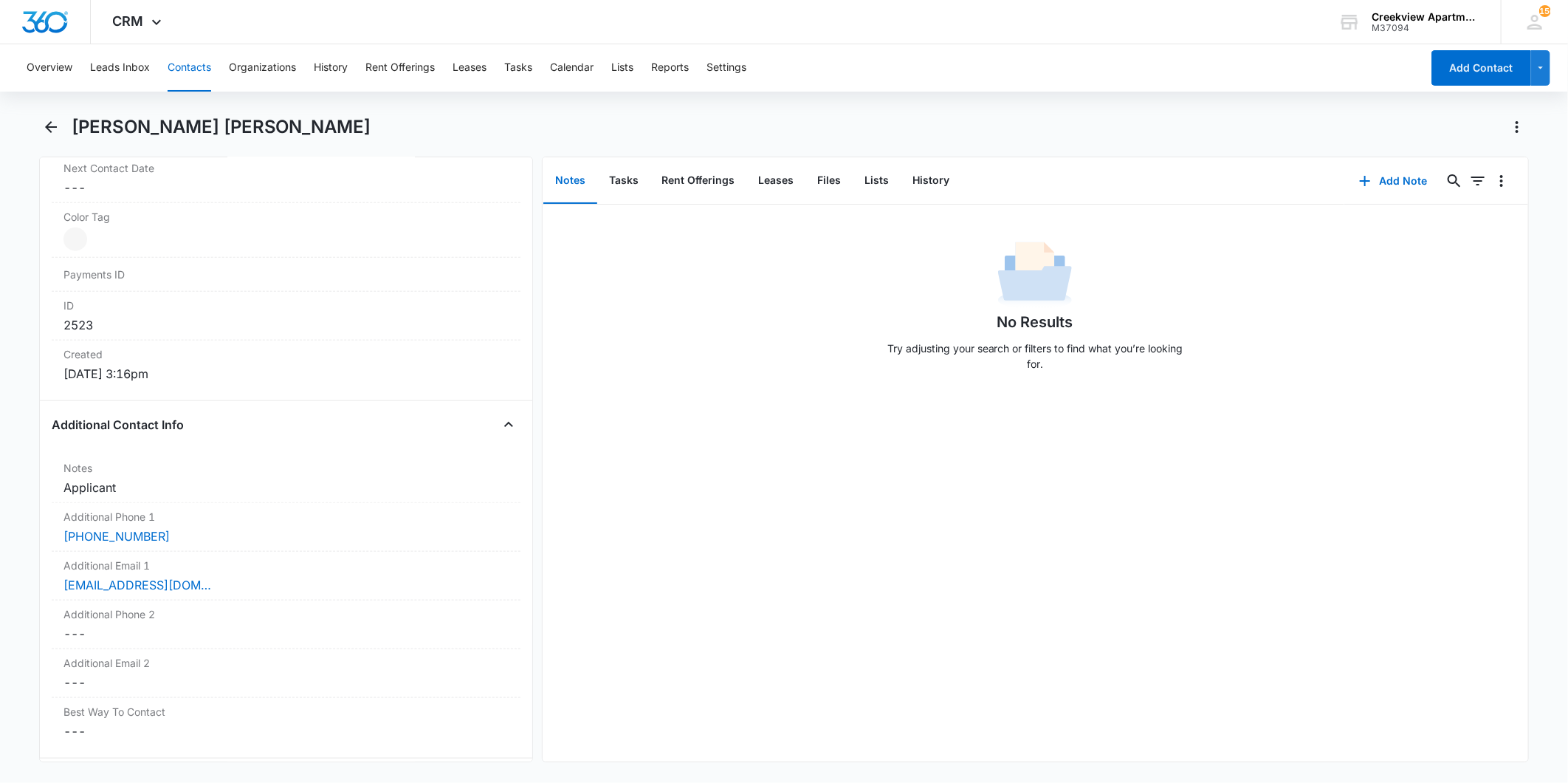
scroll to position [739, 0]
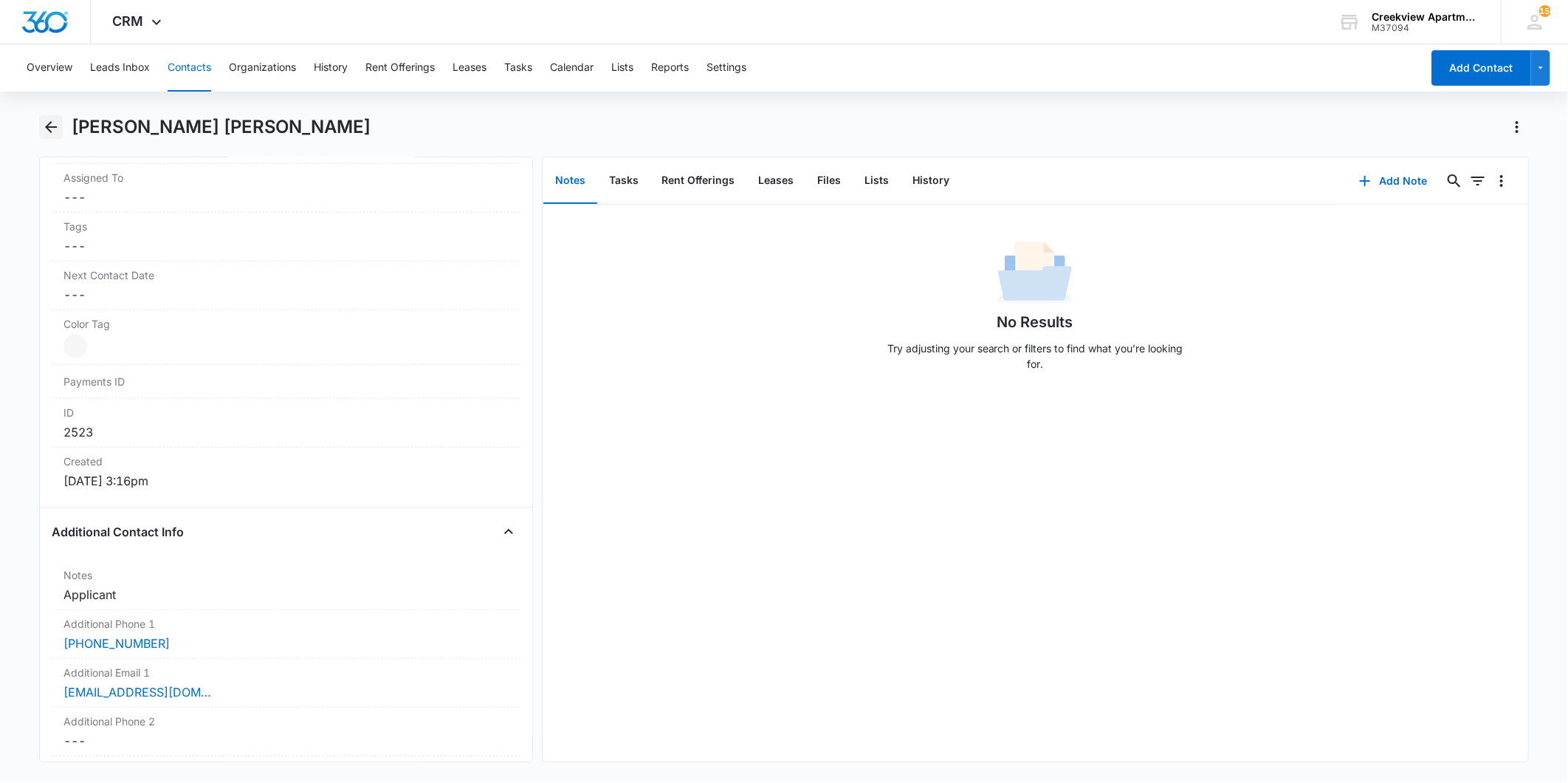
click at [42, 120] on icon "Back" at bounding box center [51, 127] width 17 height 17
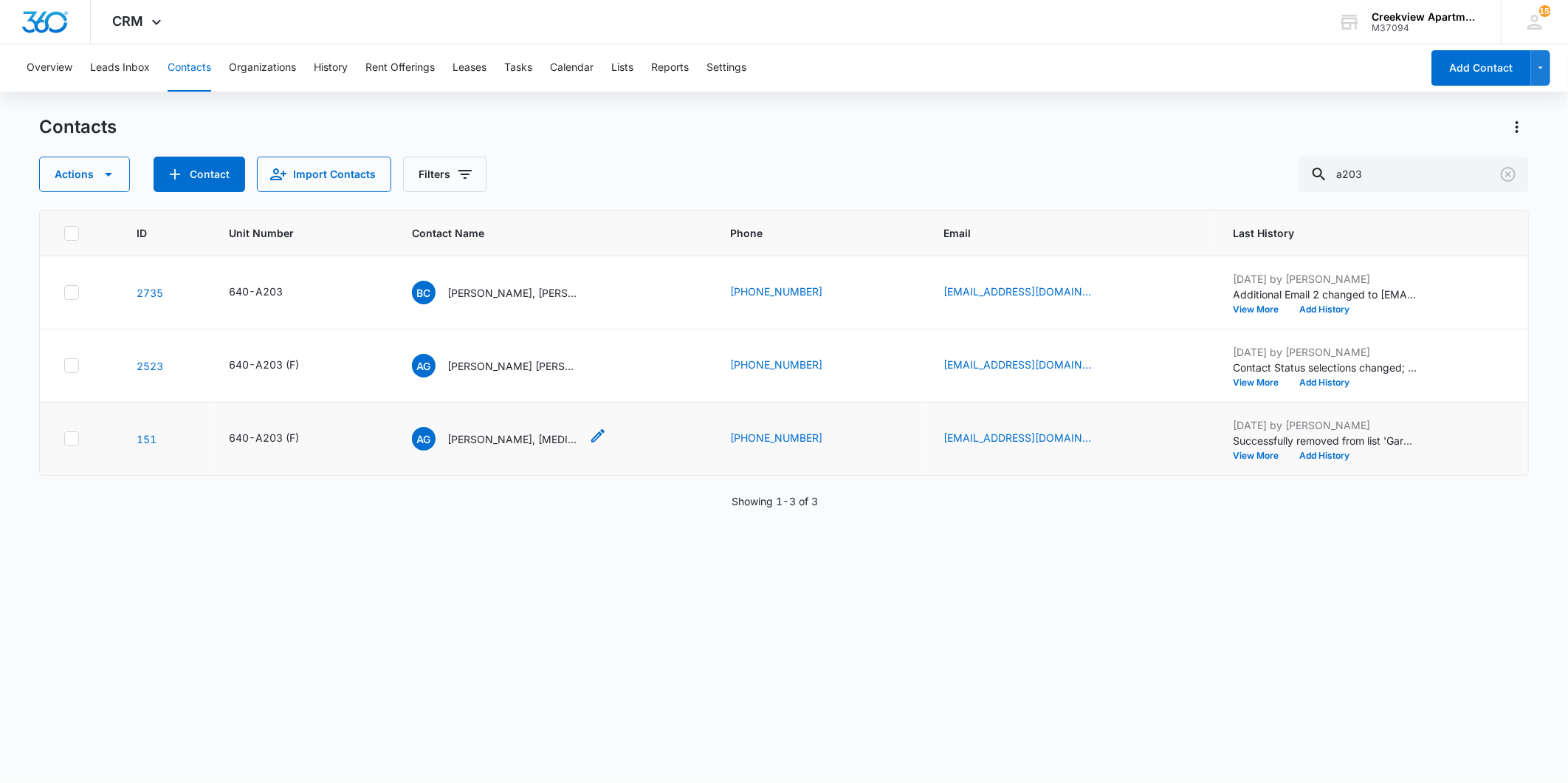
click at [534, 434] on p "[PERSON_NAME], [MEDICAL_DATA][PERSON_NAME]" at bounding box center [513, 439] width 133 height 16
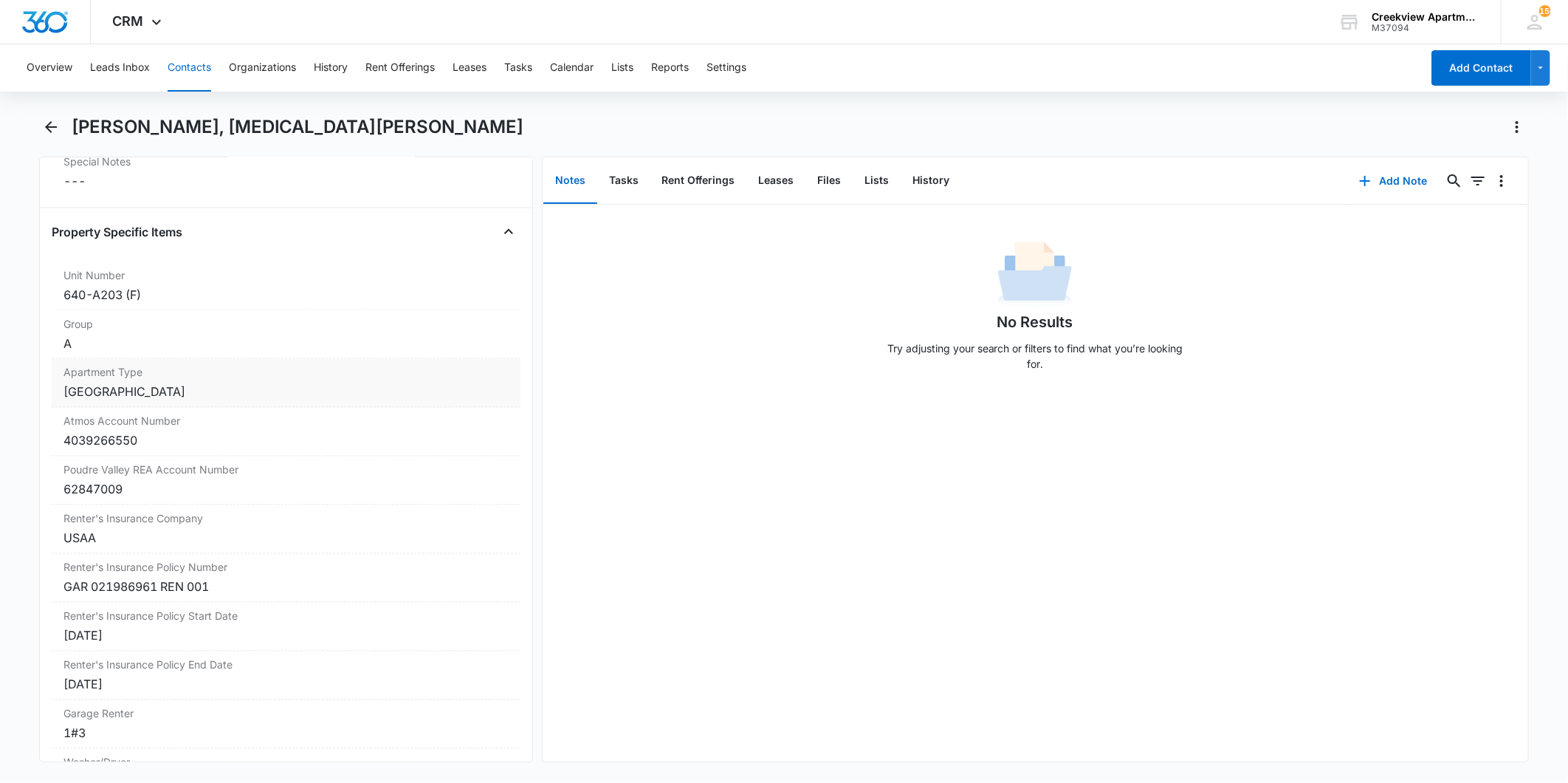
scroll to position [1559, 0]
click at [370, 365] on dl "Unit Number Cancel Save Changes 640-A203 (F) Group Cancel Save Changes A Apartm…" at bounding box center [286, 553] width 469 height 584
click at [417, 140] on div "[PERSON_NAME], [MEDICAL_DATA][PERSON_NAME]" at bounding box center [784, 136] width 1490 height 42
click at [41, 124] on button "Back" at bounding box center [50, 127] width 23 height 23
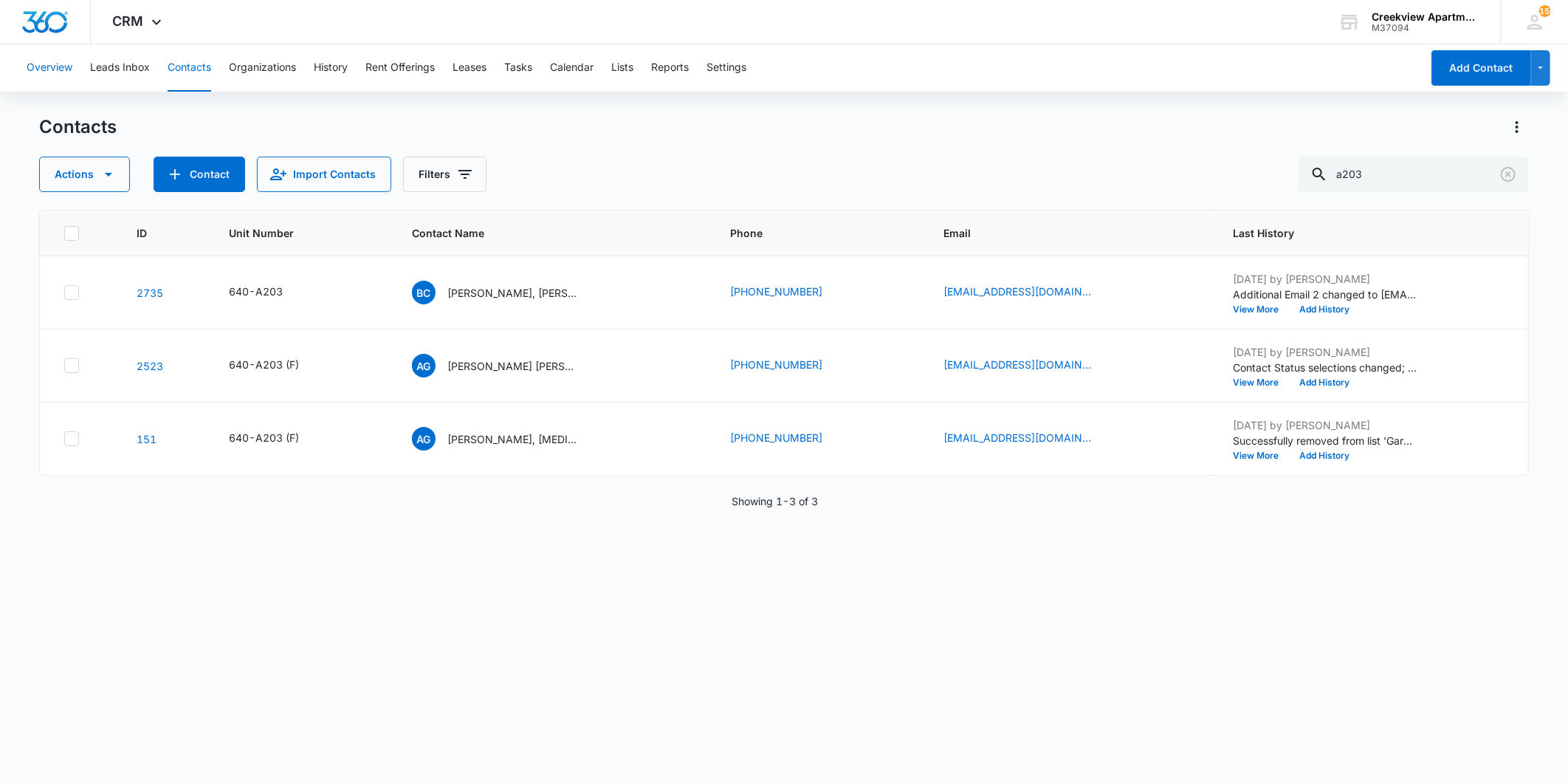
click at [52, 77] on button "Overview" at bounding box center [49, 68] width 46 height 48
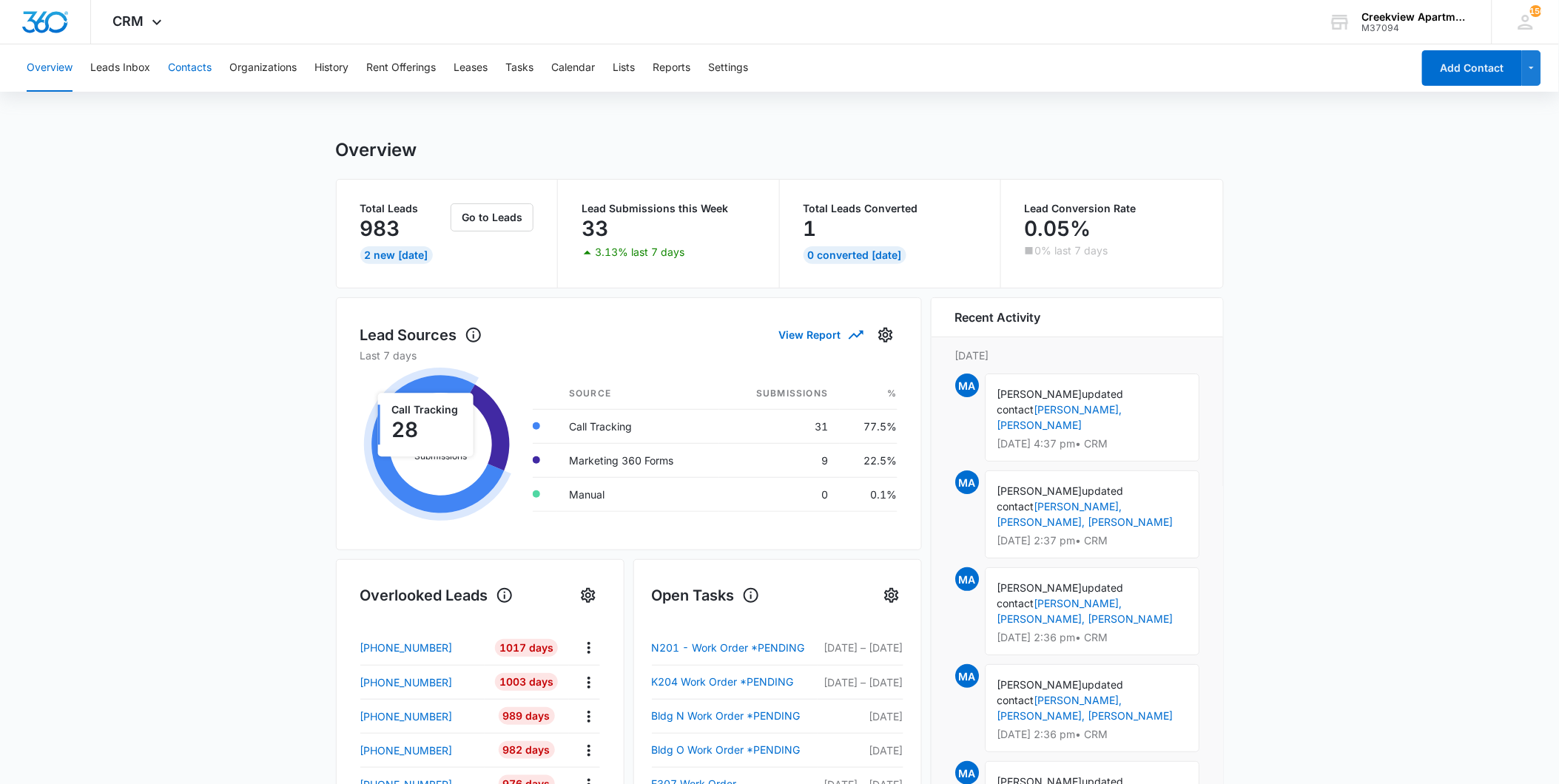
click at [192, 63] on button "Contacts" at bounding box center [189, 68] width 43 height 48
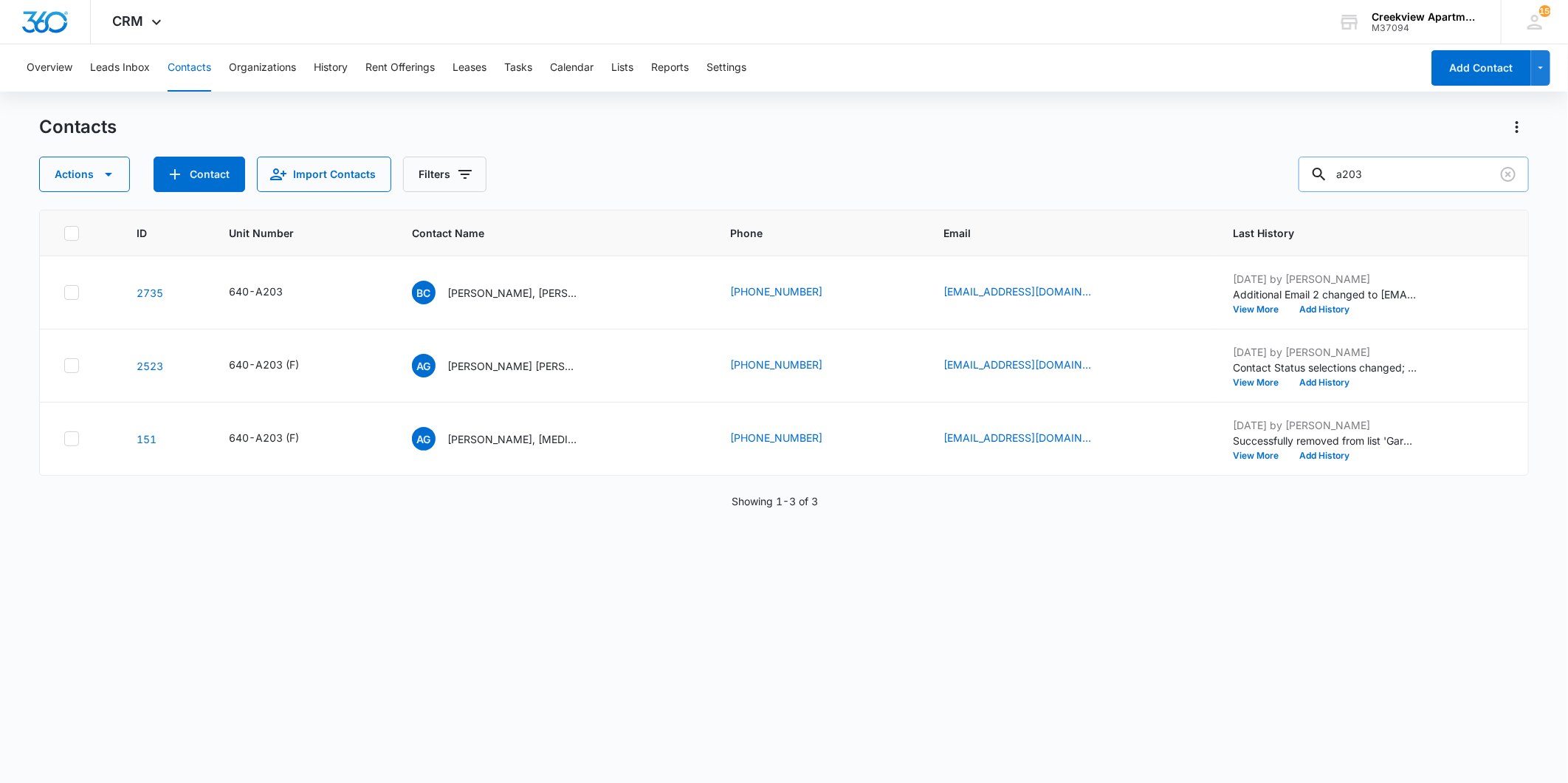
click at [1405, 181] on input "a203" at bounding box center [1414, 174] width 231 height 36
click at [1404, 181] on input "a203" at bounding box center [1414, 174] width 231 height 36
type input "n"
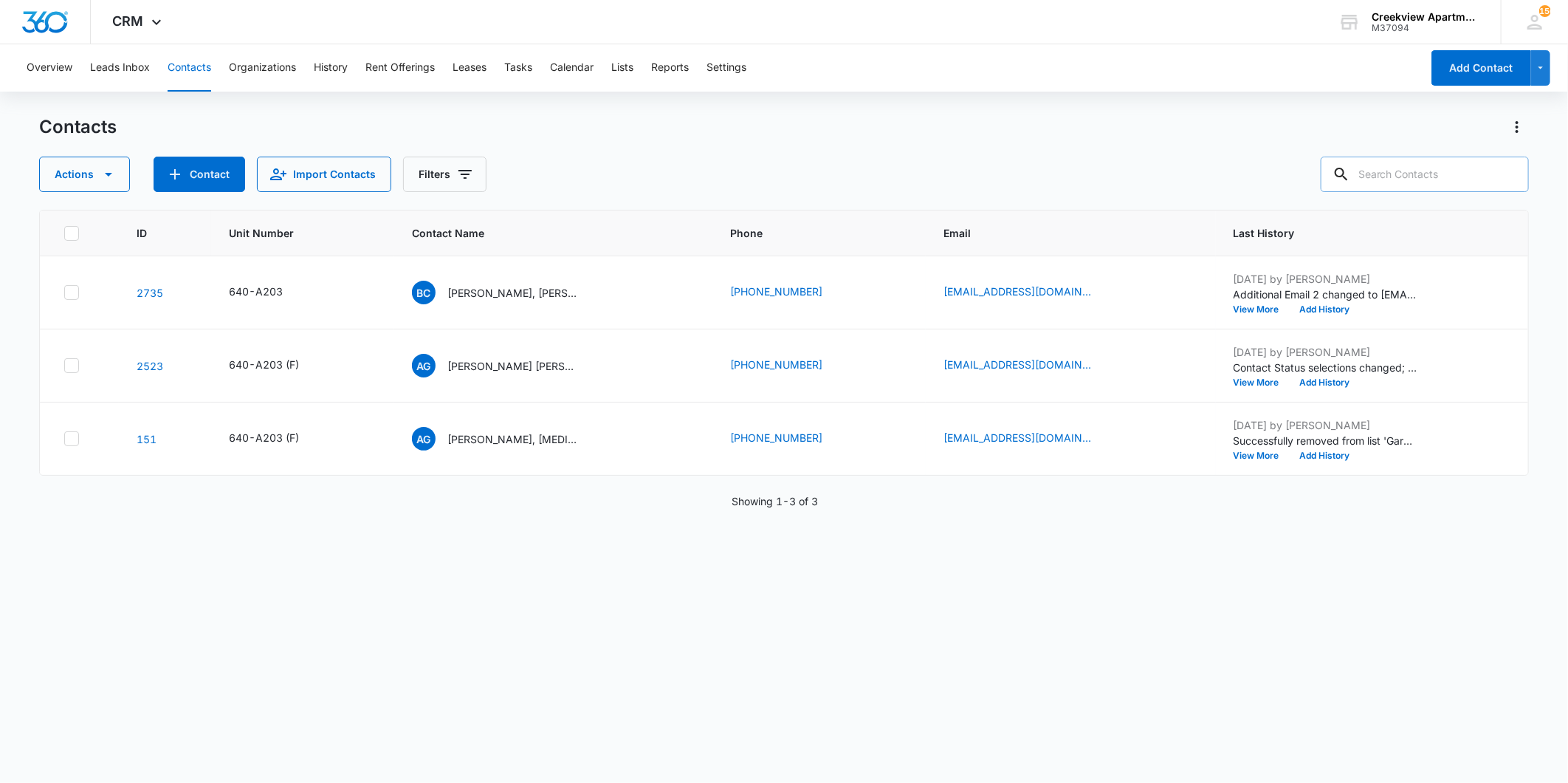
type input "n"
